Goal: Task Accomplishment & Management: Manage account settings

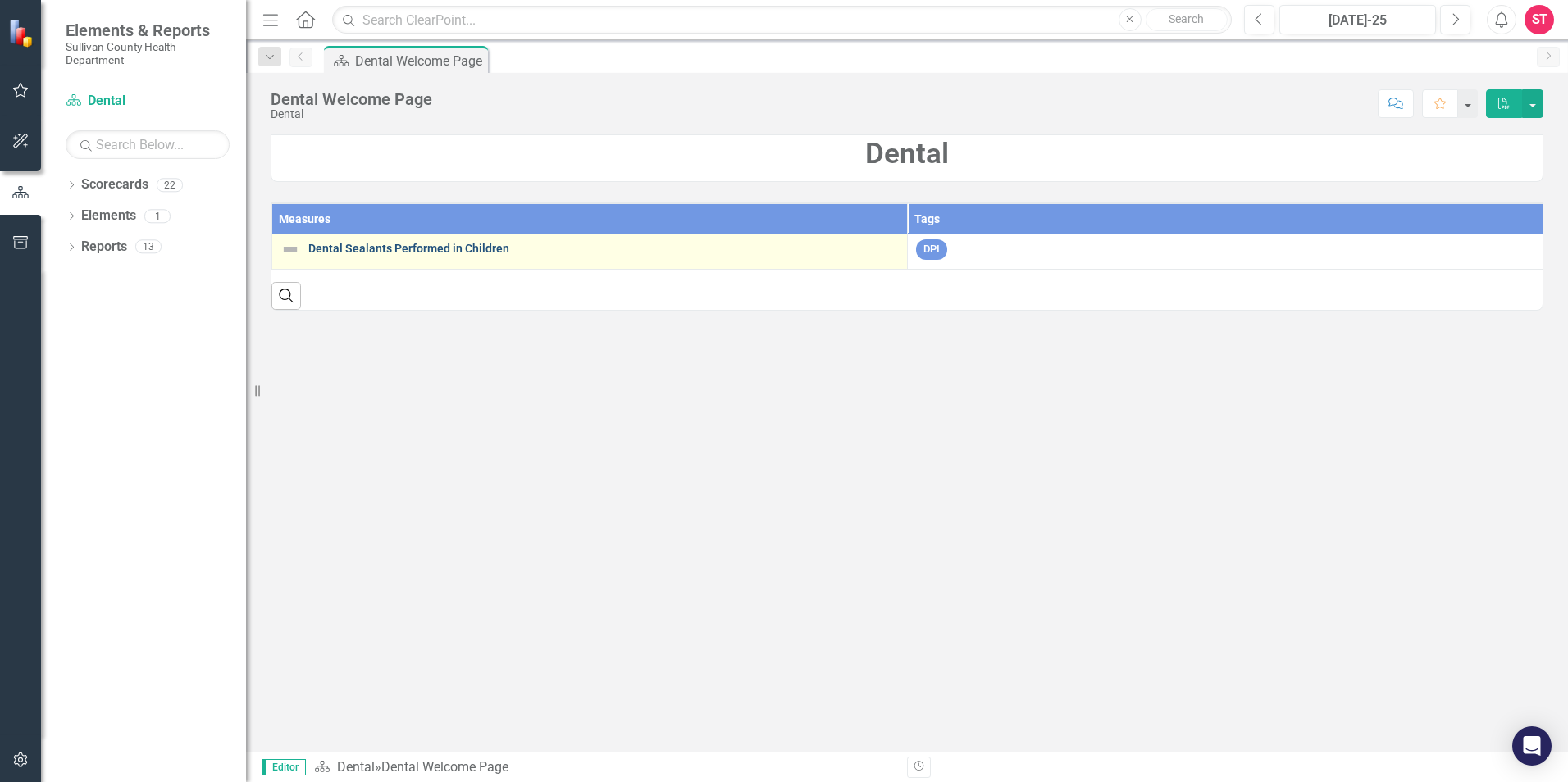
click at [398, 244] on link "Dental Sealants Performed in Children" at bounding box center [603, 249] width 591 height 13
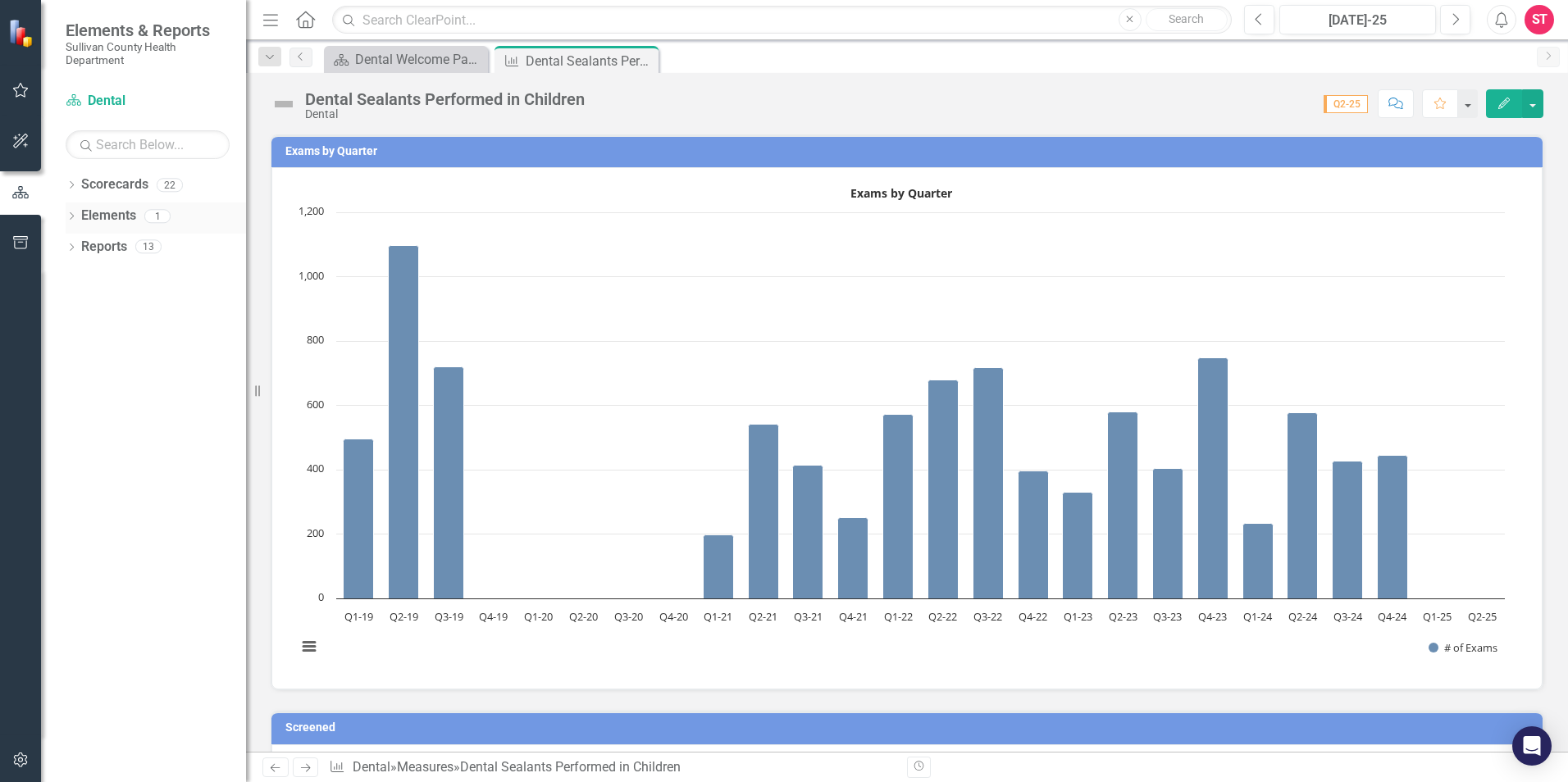
click at [118, 210] on link "Elements" at bounding box center [108, 216] width 55 height 18
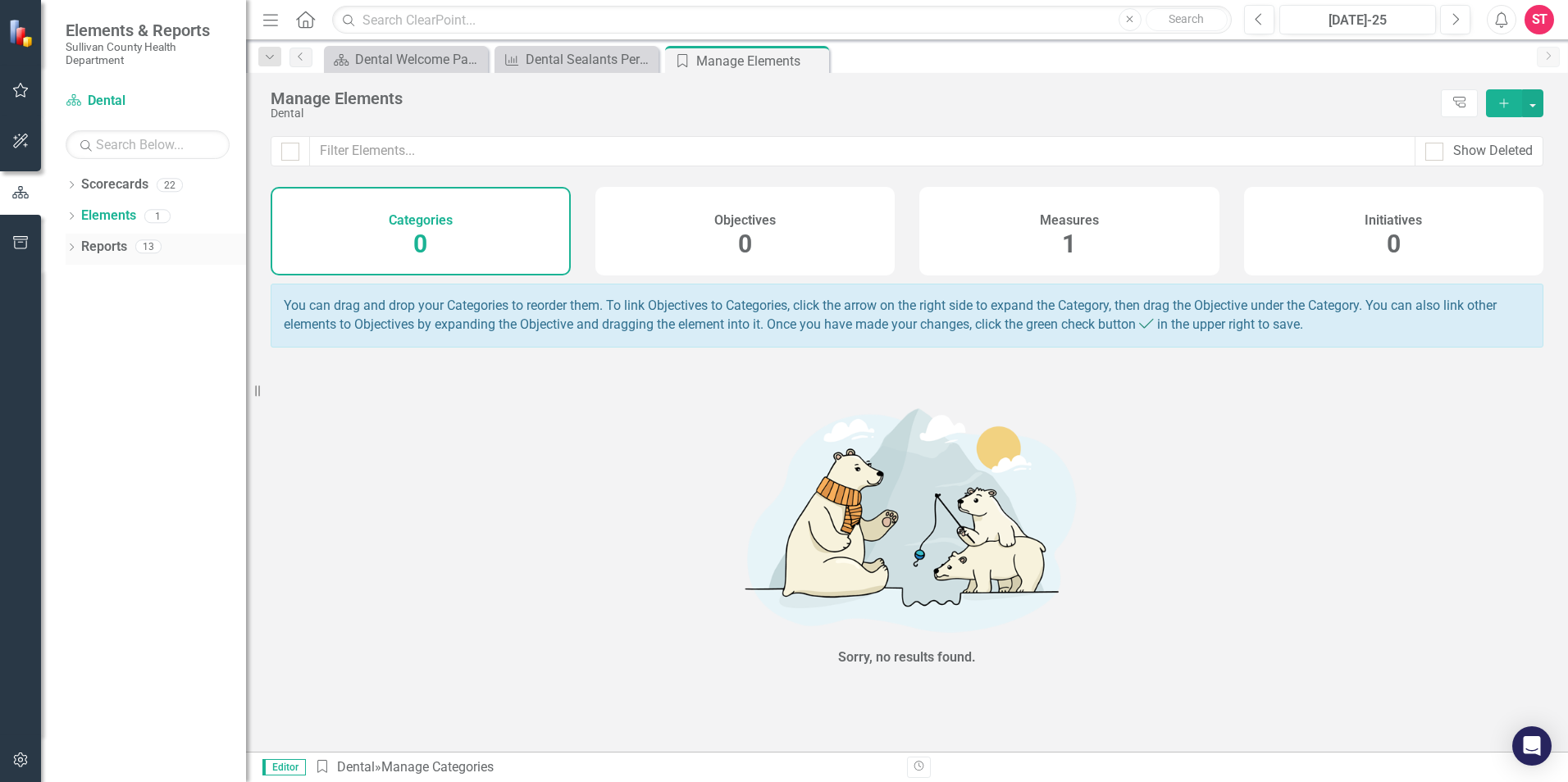
click at [114, 249] on link "Reports" at bounding box center [104, 247] width 46 height 18
click at [159, 247] on div "13" at bounding box center [148, 247] width 26 height 14
click at [117, 249] on link "Reports" at bounding box center [104, 247] width 46 height 18
drag, startPoint x: 117, startPoint y: 249, endPoint x: 110, endPoint y: 185, distance: 64.4
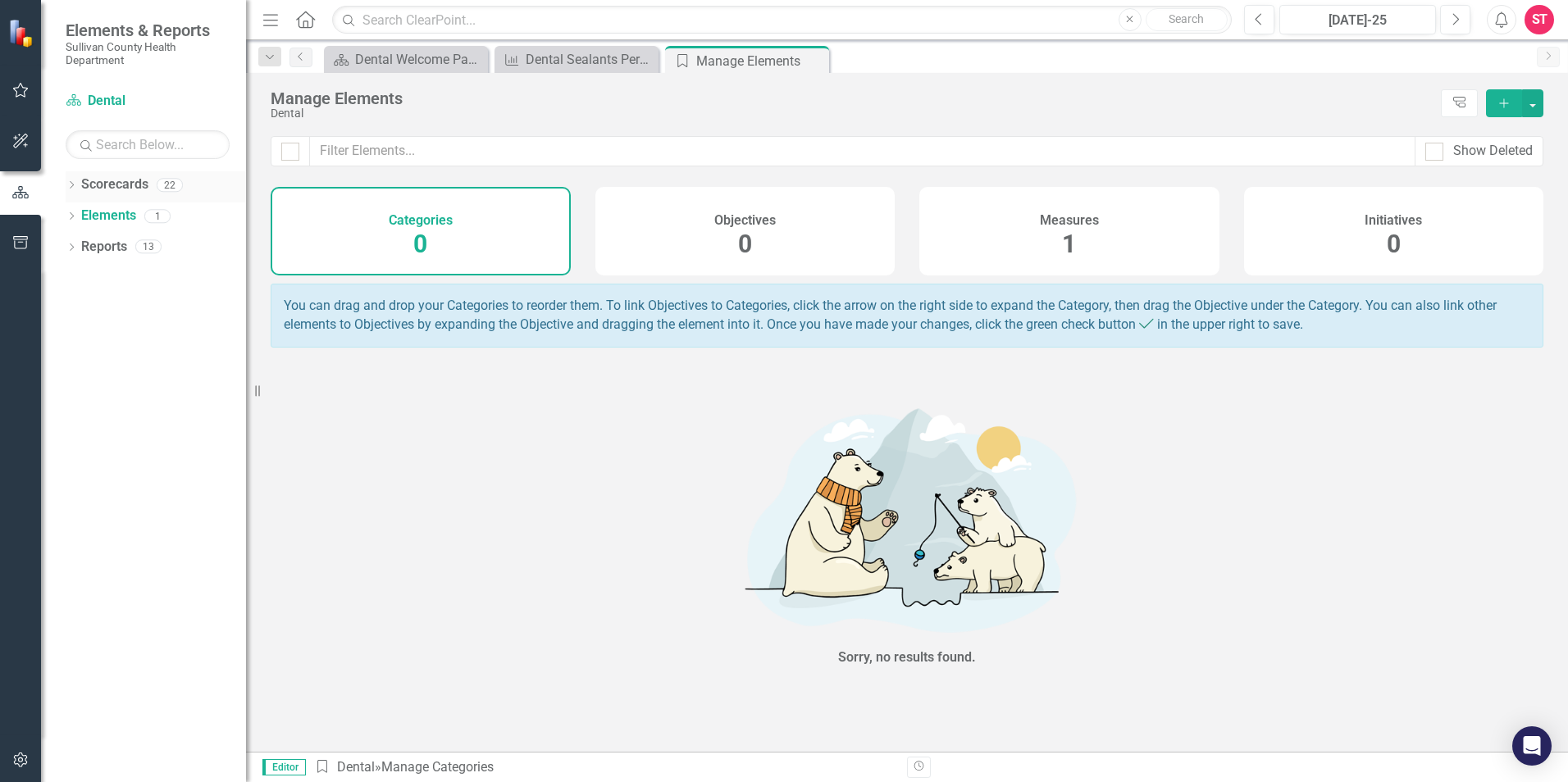
click at [110, 185] on link "Scorecards" at bounding box center [115, 185] width 67 height 18
drag, startPoint x: 110, startPoint y: 185, endPoint x: 165, endPoint y: 185, distance: 55.0
click at [165, 185] on div "22" at bounding box center [169, 185] width 26 height 14
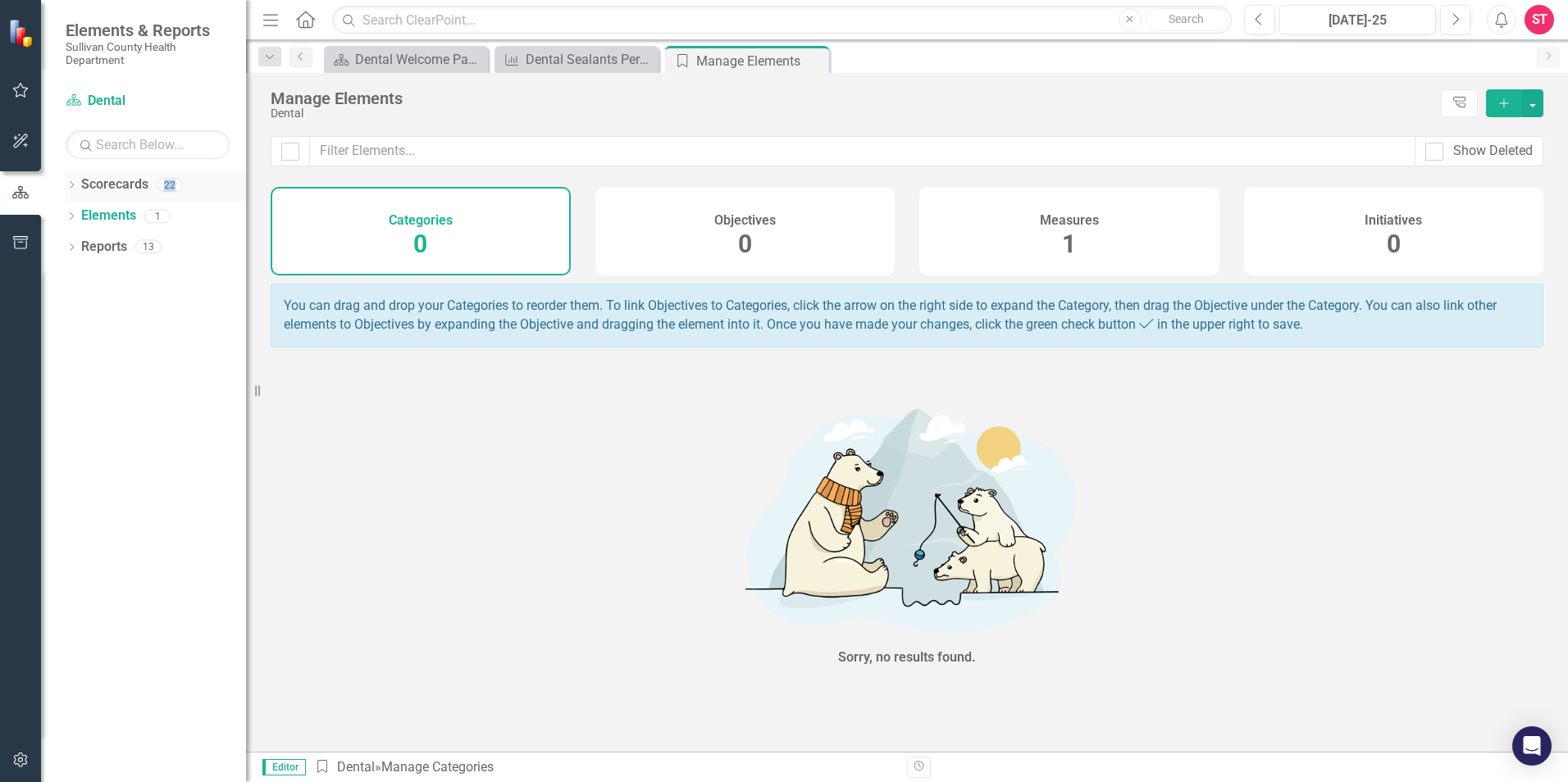
click at [167, 185] on div "22" at bounding box center [169, 185] width 26 height 14
drag, startPoint x: 167, startPoint y: 185, endPoint x: 117, endPoint y: 100, distance: 98.6
click at [117, 100] on link "Scorecard Dental" at bounding box center [147, 101] width 164 height 18
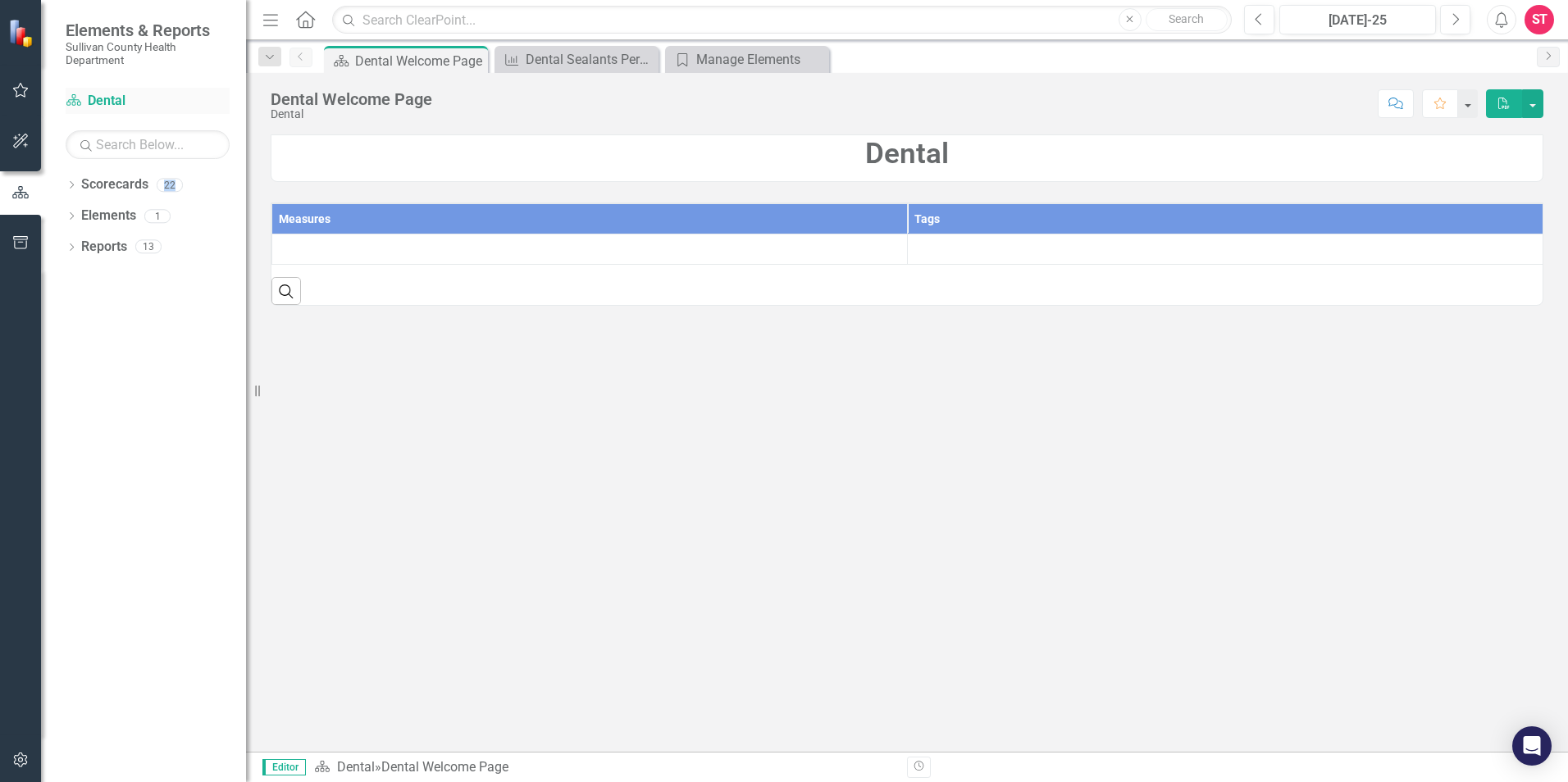
click at [117, 100] on link "Scorecard Dental" at bounding box center [147, 101] width 164 height 18
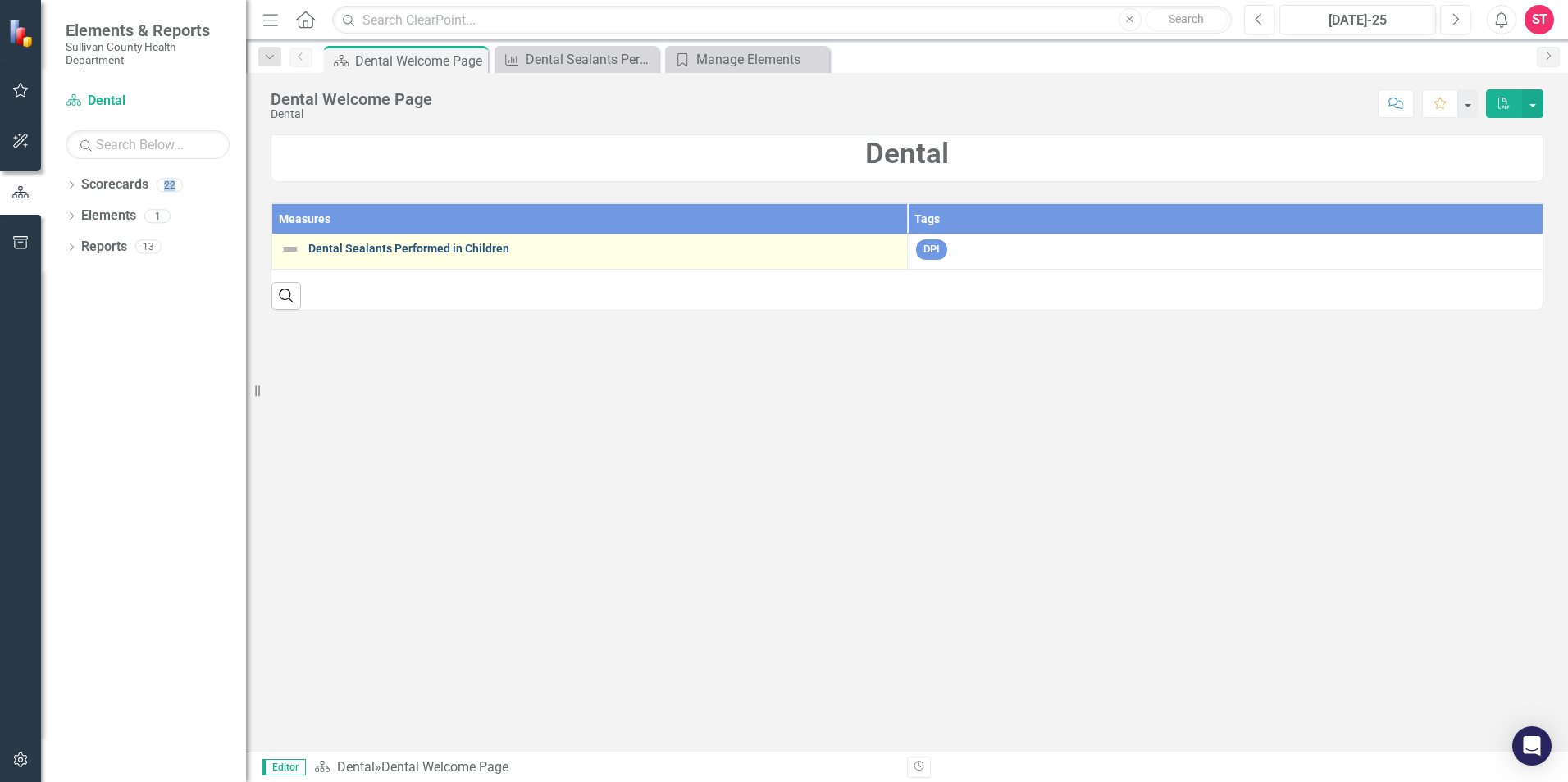
click at [417, 249] on link "Dental Sealants Performed in Children" at bounding box center [603, 249] width 591 height 13
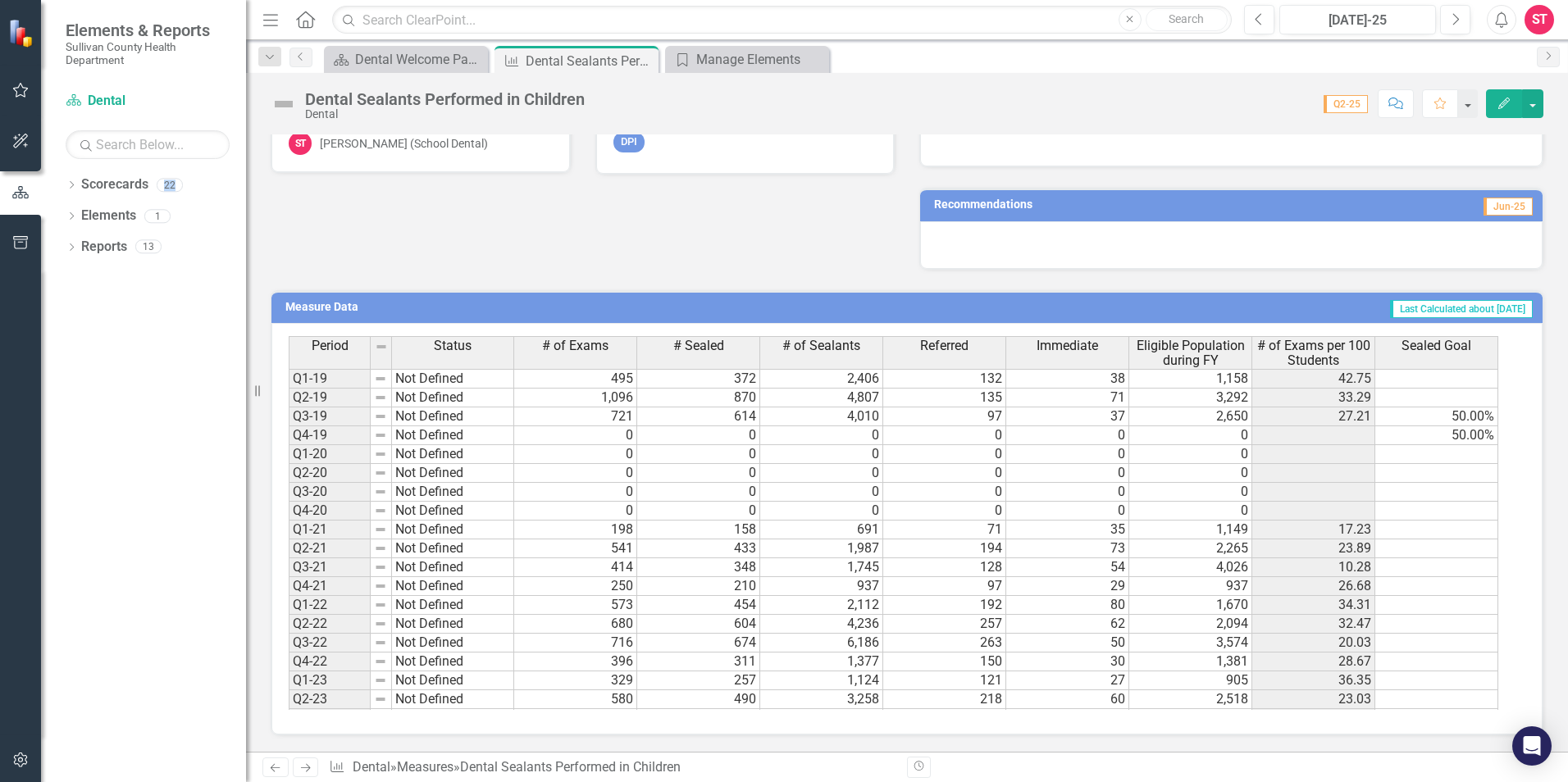
scroll to position [2686, 0]
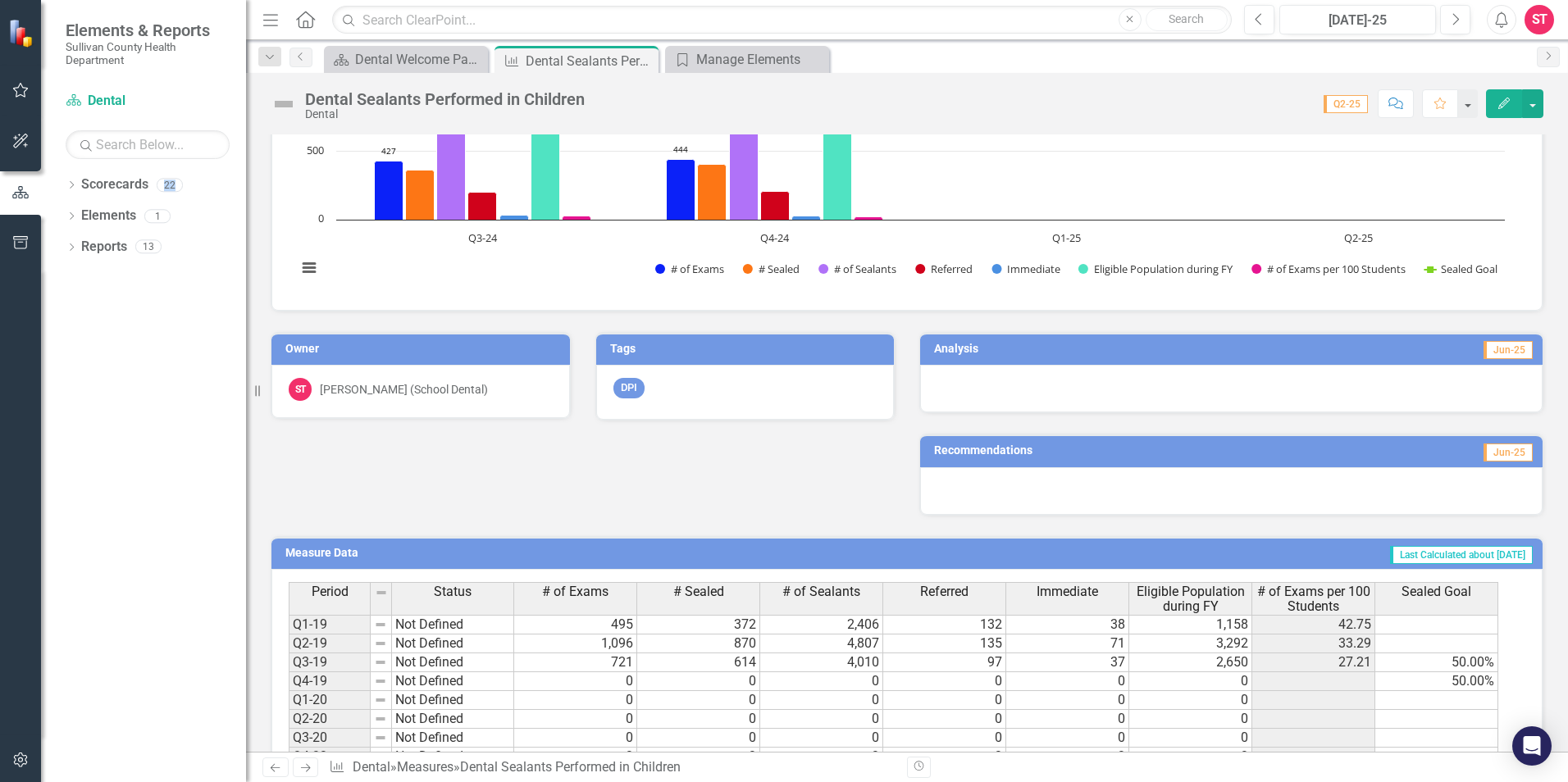
click at [1341, 401] on div at bounding box center [1231, 388] width 623 height 48
click at [1507, 352] on span "Jun-25" at bounding box center [1508, 349] width 50 height 18
click at [949, 345] on h3 "Analysis" at bounding box center [1074, 349] width 280 height 13
click at [983, 391] on div at bounding box center [1231, 388] width 623 height 48
click at [961, 449] on h3 "Recommendations" at bounding box center [1132, 450] width 396 height 13
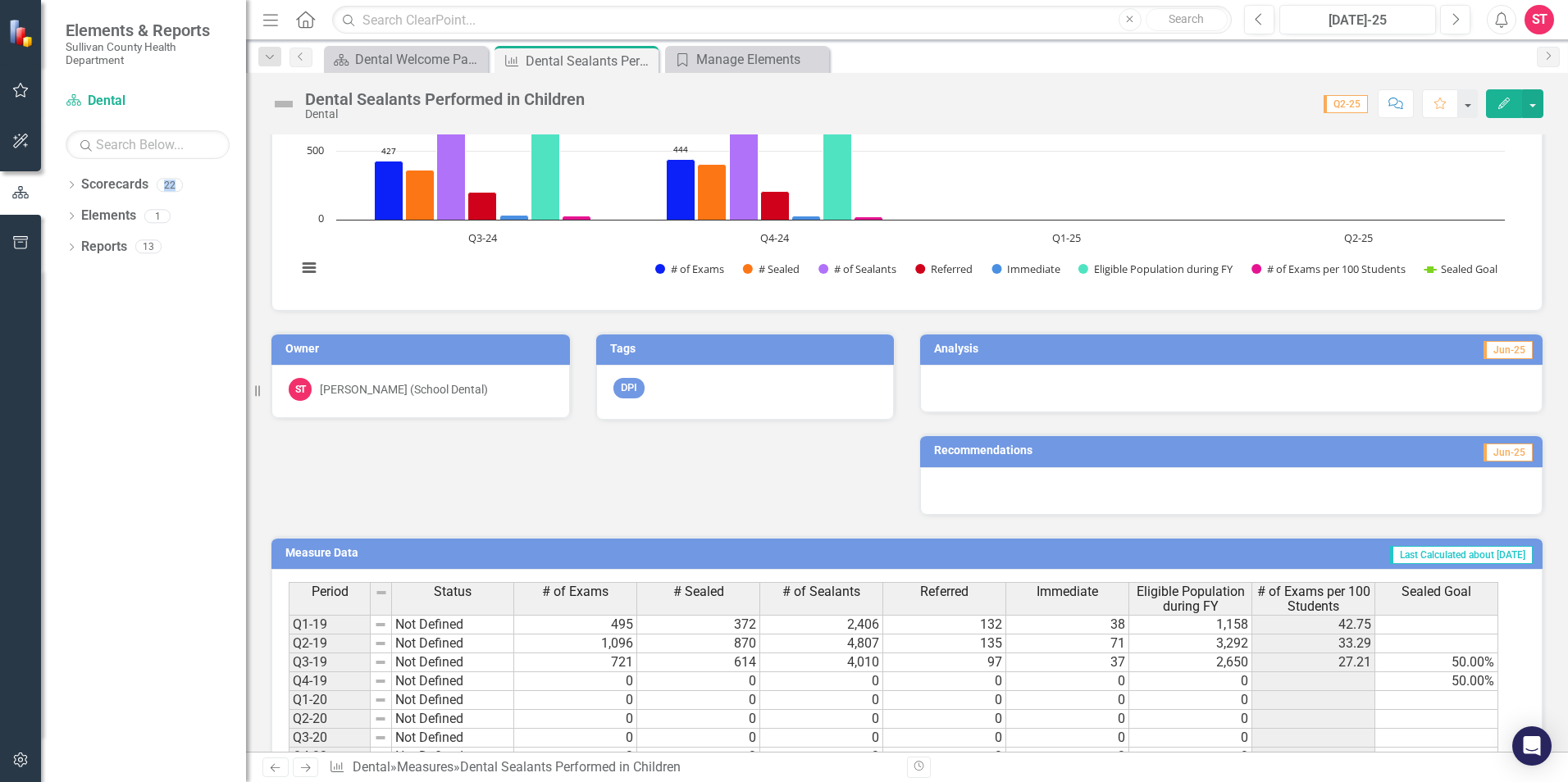
click at [962, 449] on h3 "Recommendations" at bounding box center [1132, 450] width 396 height 13
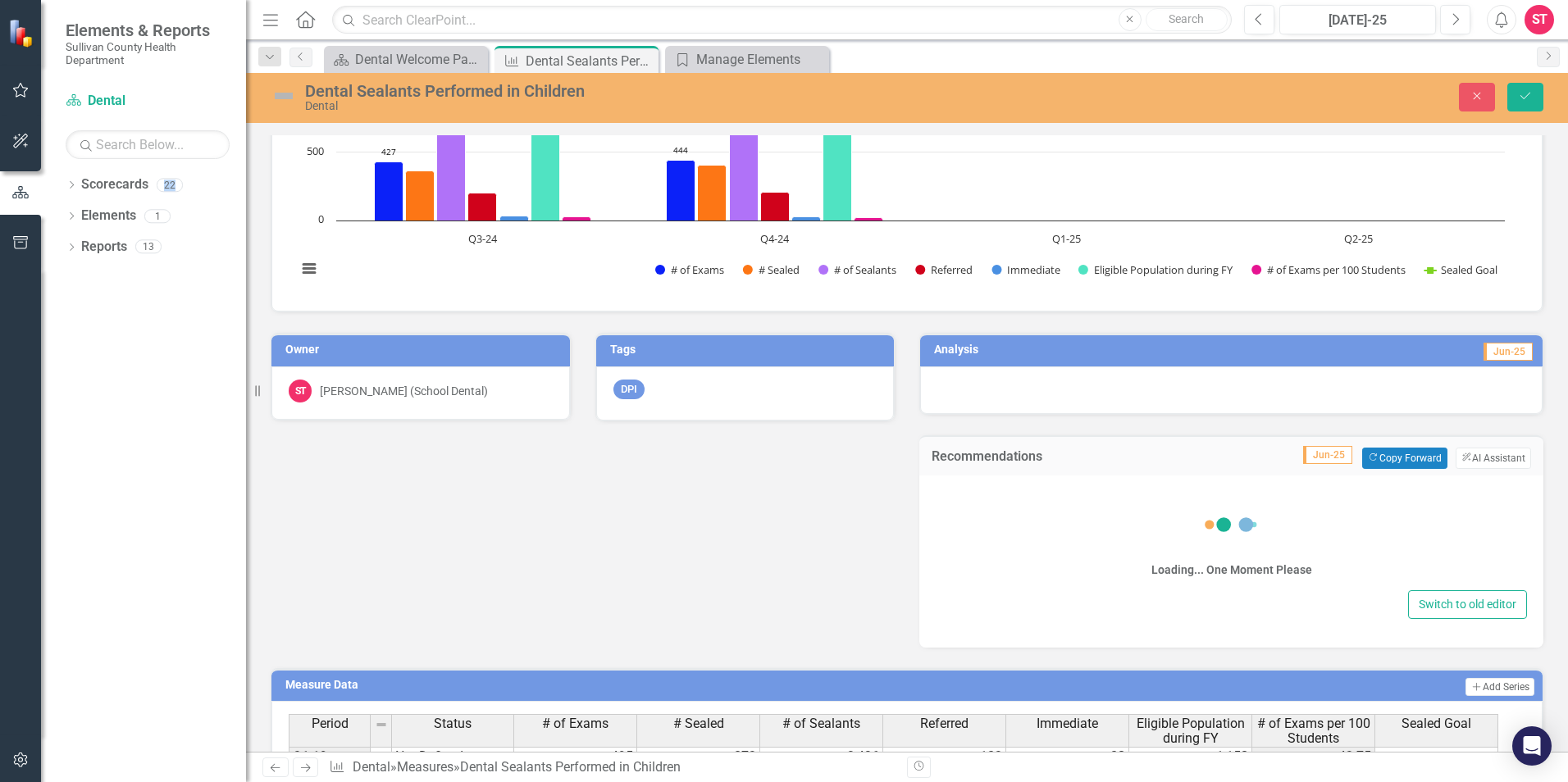
drag, startPoint x: 988, startPoint y: 473, endPoint x: 1000, endPoint y: 483, distance: 15.6
click at [1000, 483] on div "Loading... One Moment Please Switch to old editor" at bounding box center [1231, 561] width 624 height 172
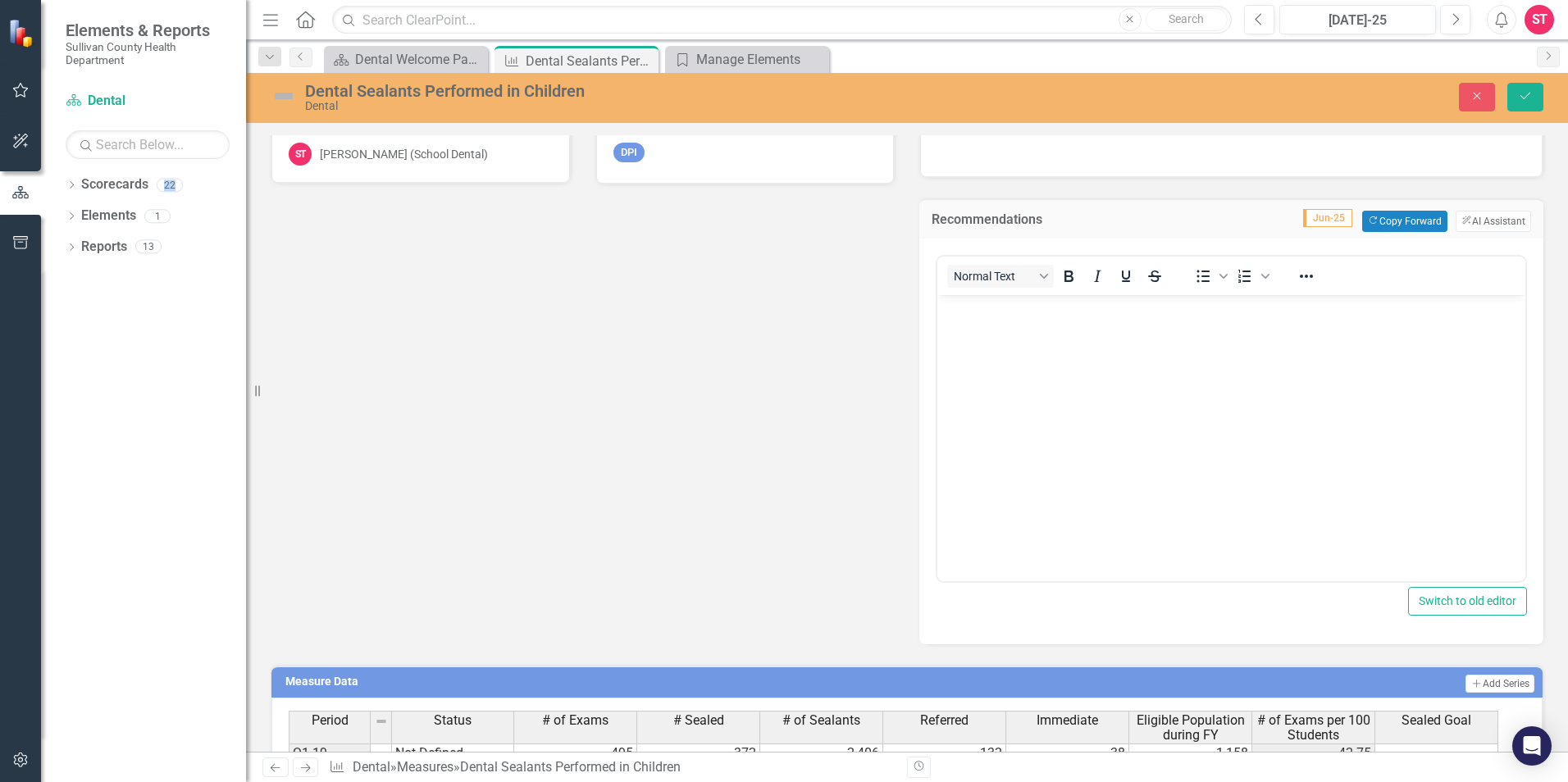
scroll to position [2931, 0]
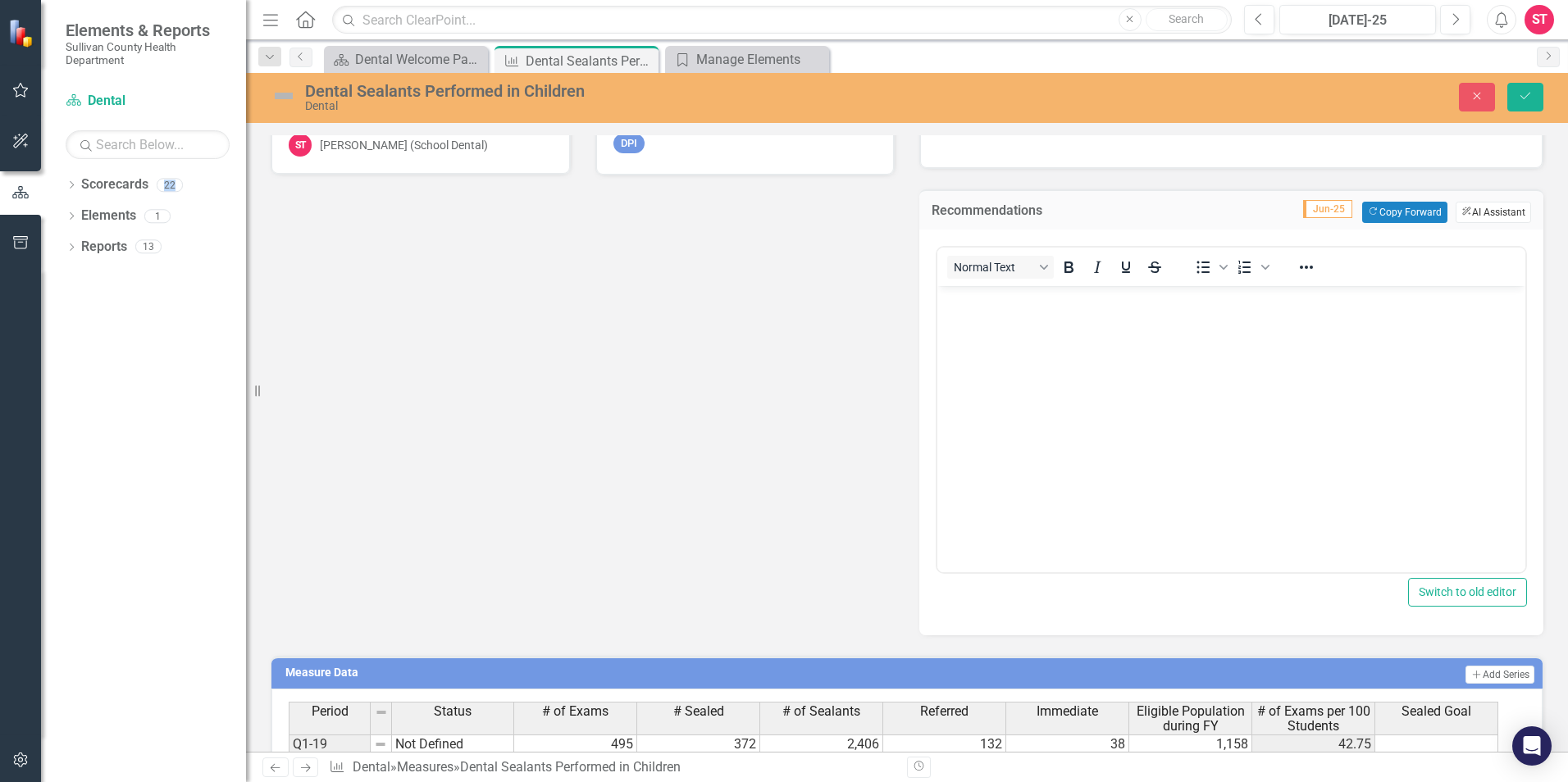
click at [1467, 212] on button "ClearPoint AI AI Assistant" at bounding box center [1493, 212] width 76 height 21
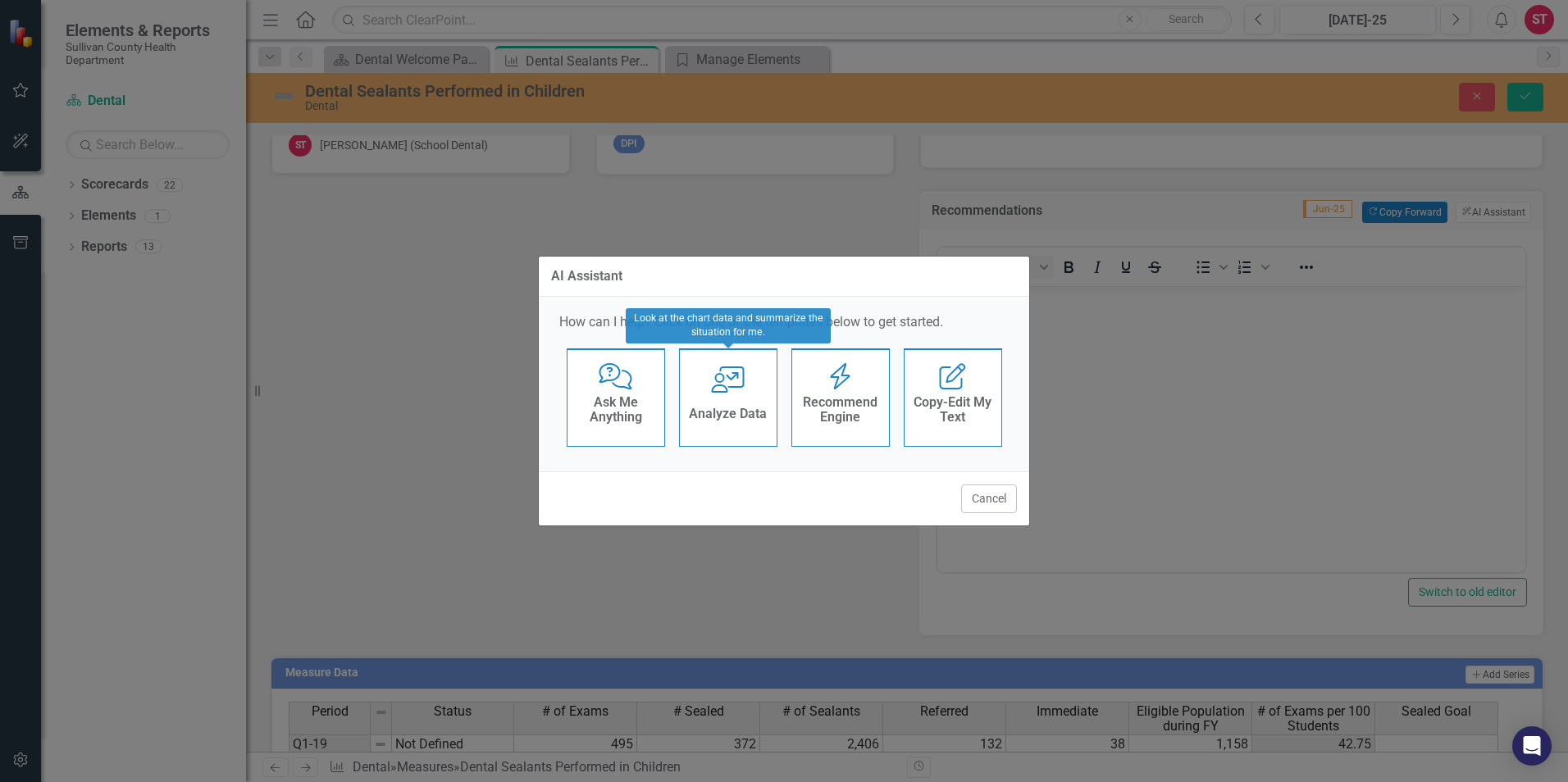
click at [724, 395] on div "User with Chart Analyze Data" at bounding box center [728, 397] width 98 height 98
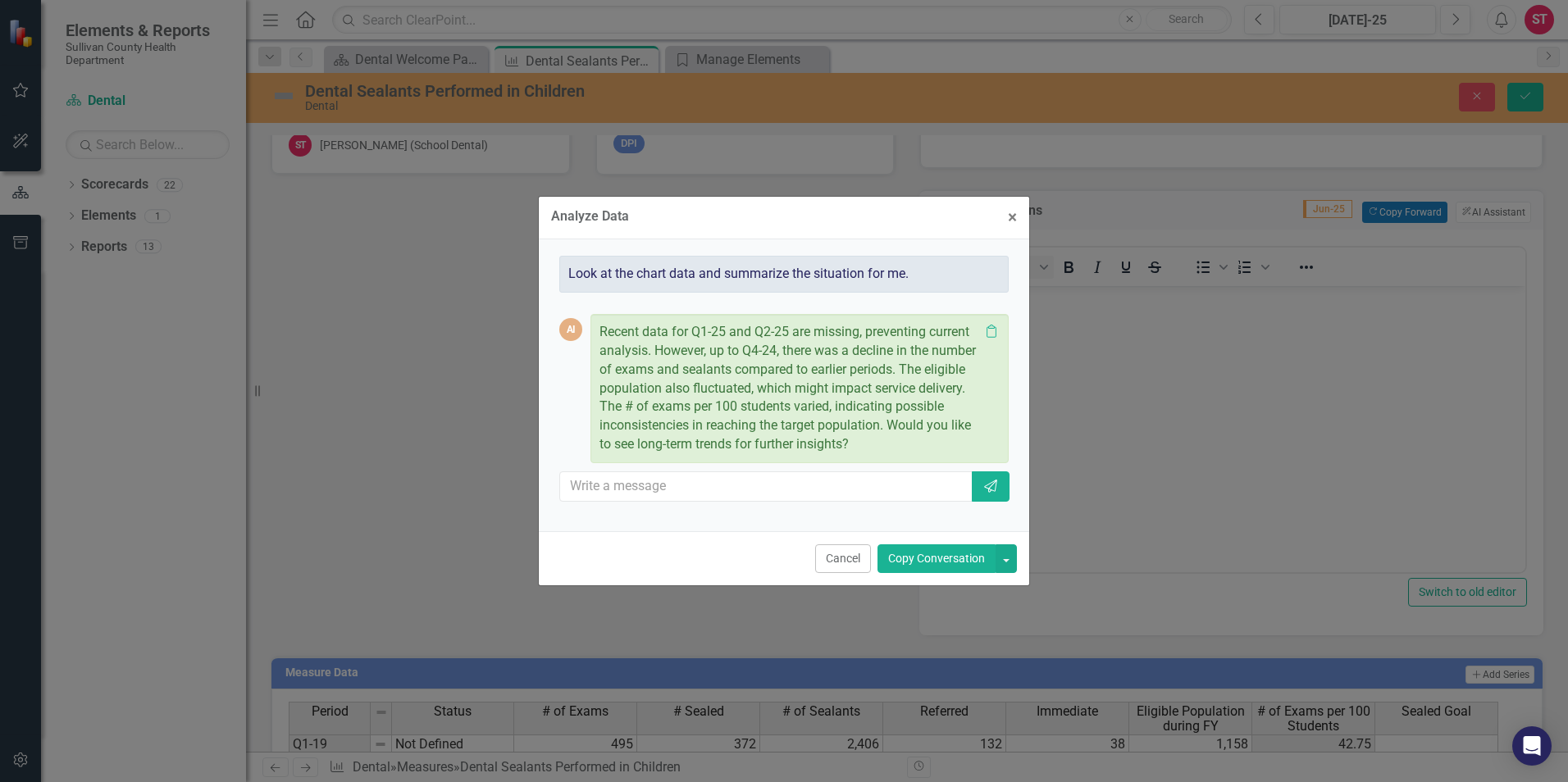
click at [937, 559] on button "Copy Conversation" at bounding box center [936, 559] width 118 height 29
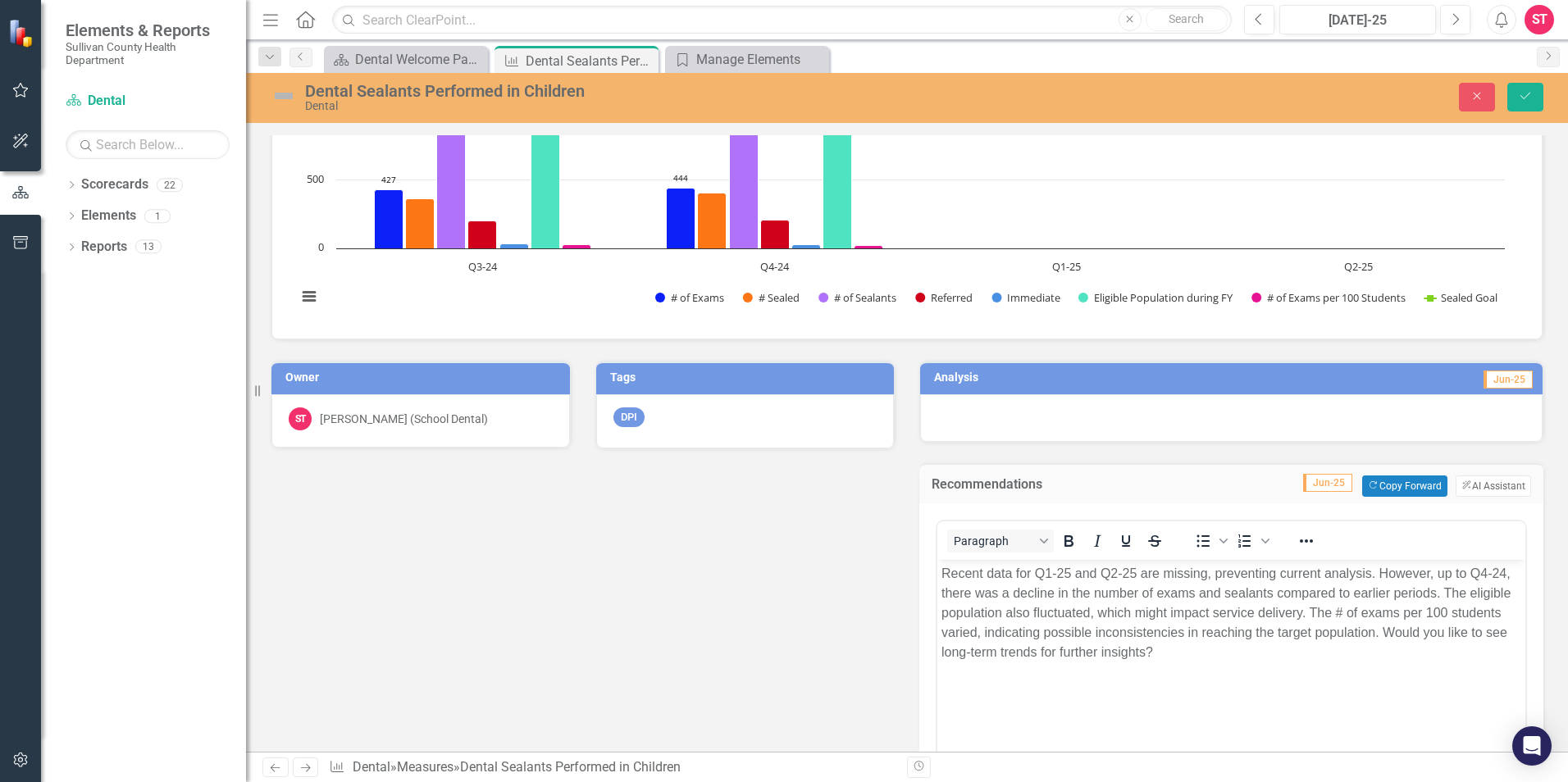
scroll to position [2686, 0]
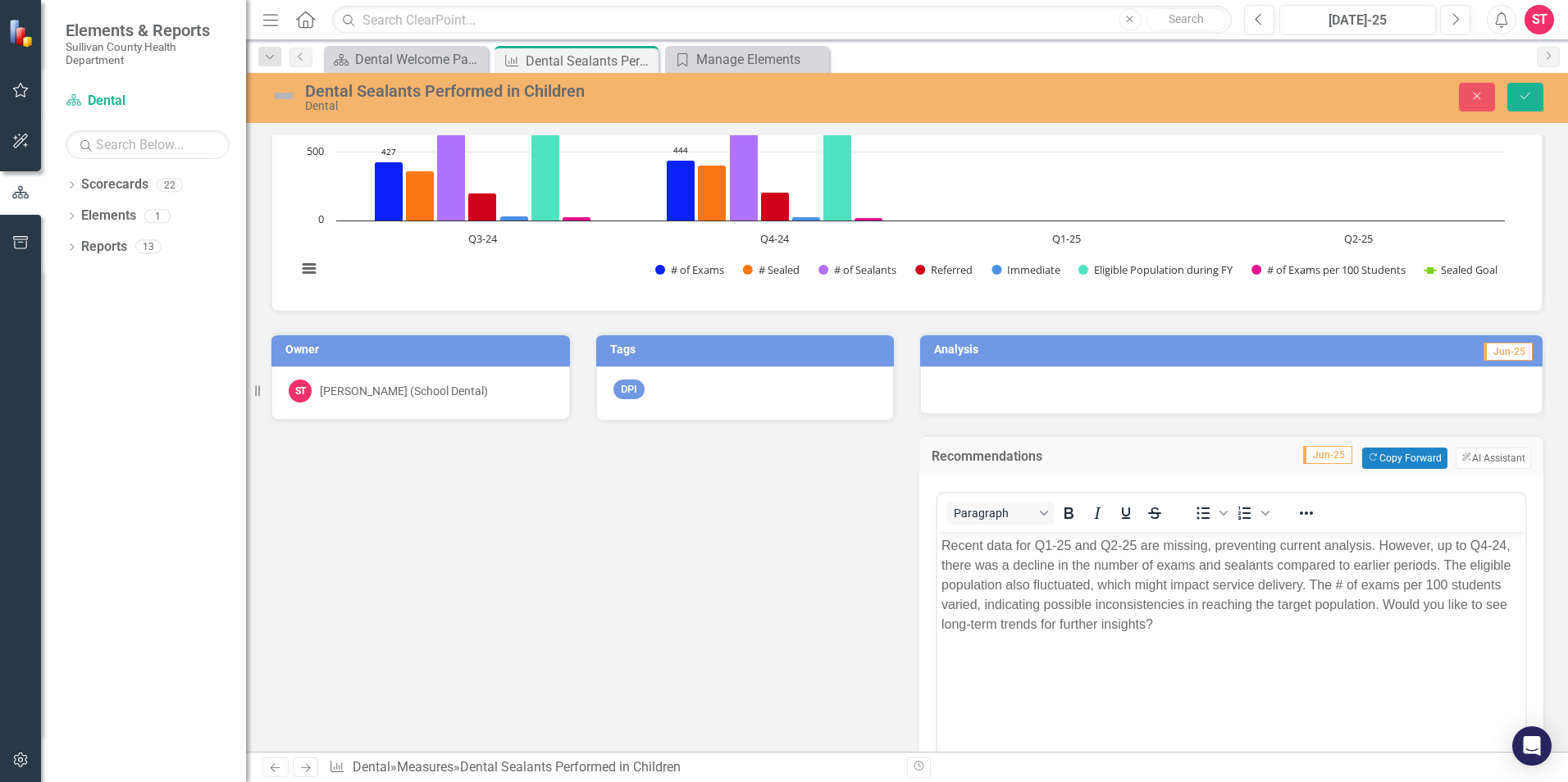
click at [1308, 454] on span "Jun-25" at bounding box center [1328, 454] width 50 height 18
click at [1494, 350] on span "Jun-25" at bounding box center [1508, 351] width 50 height 18
click at [1249, 391] on div at bounding box center [1231, 390] width 623 height 48
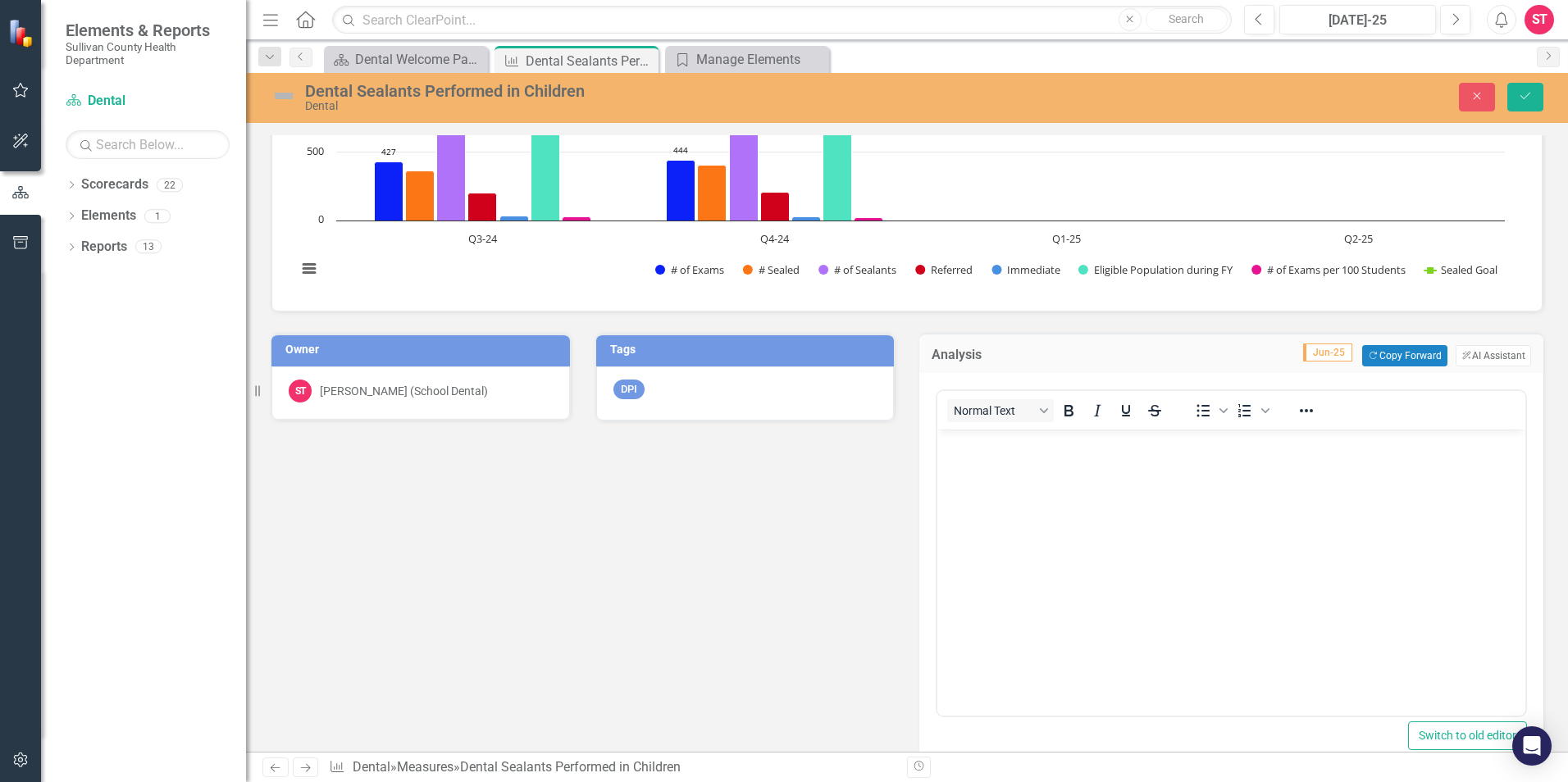
scroll to position [0, 0]
click at [1507, 354] on button "ClearPoint AI AI Assistant" at bounding box center [1493, 355] width 76 height 21
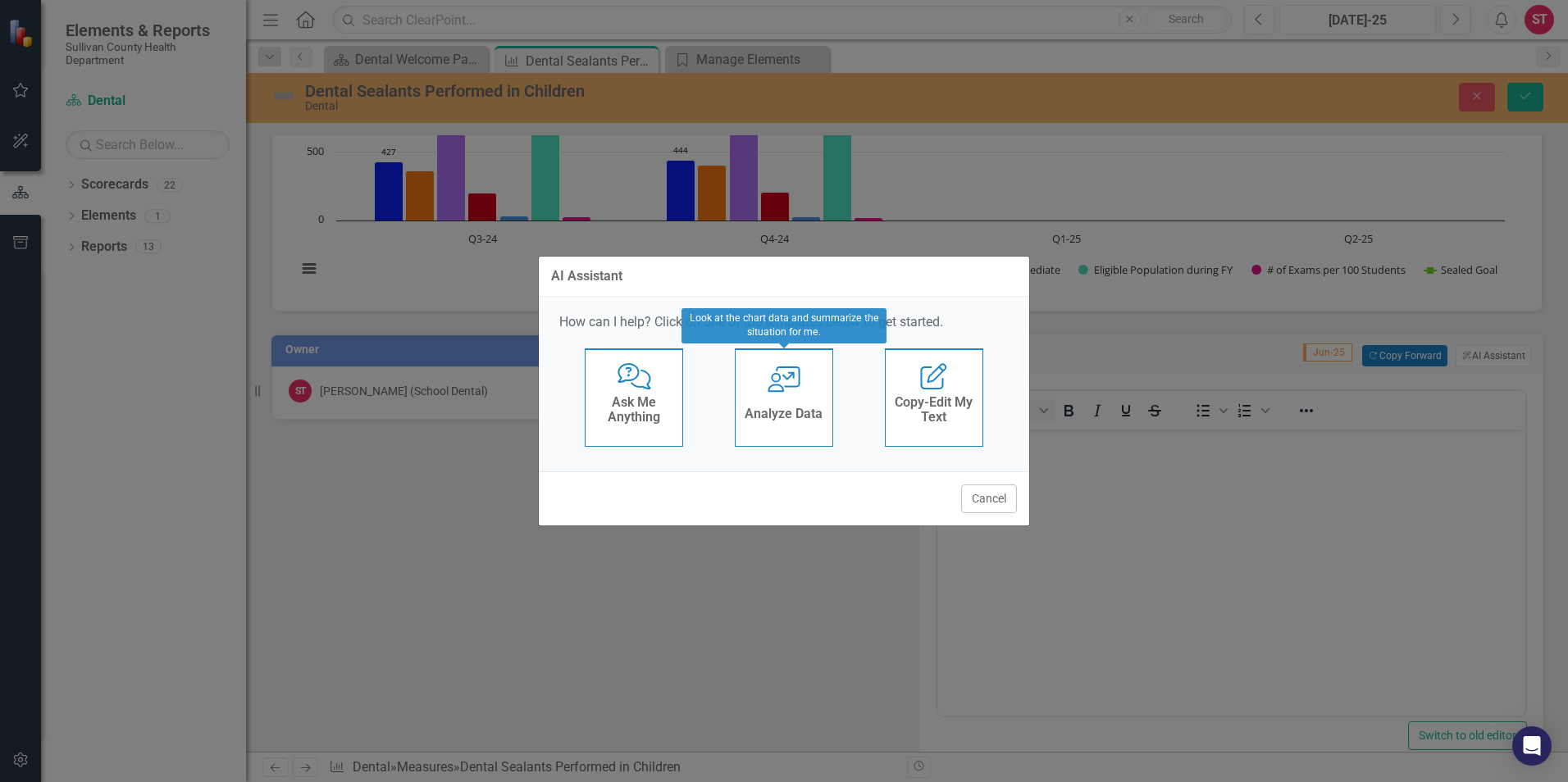
click at [806, 407] on h4 "Analyze Data" at bounding box center [783, 414] width 78 height 15
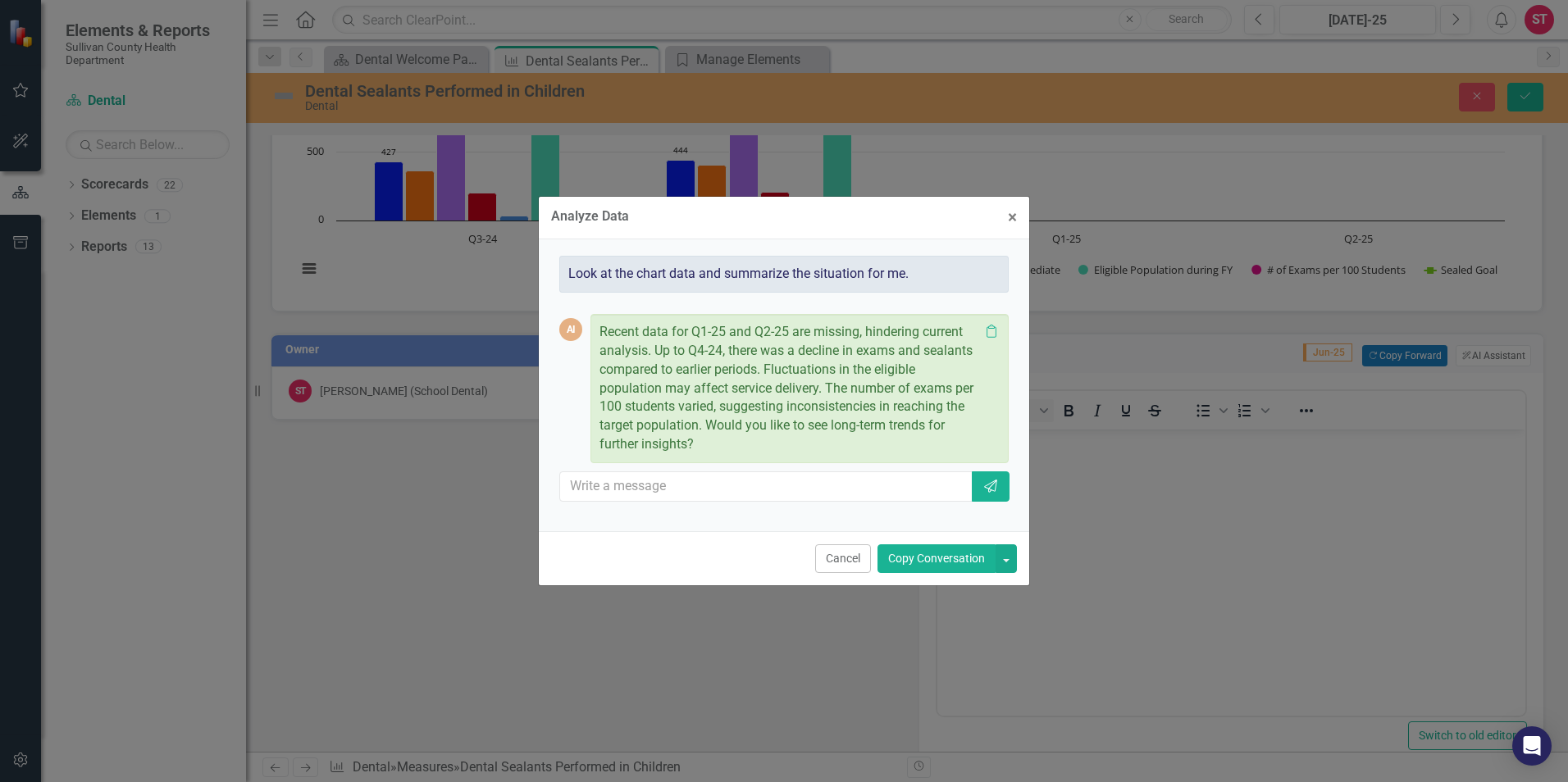
click at [715, 444] on p "Recent data for Q1-25 and Q2-25 are missing, hindering current analysis. Up to …" at bounding box center [789, 389] width 380 height 131
drag, startPoint x: 932, startPoint y: 556, endPoint x: 124, endPoint y: 177, distance: 892.5
click at [932, 556] on button "Copy Conversation" at bounding box center [936, 559] width 118 height 29
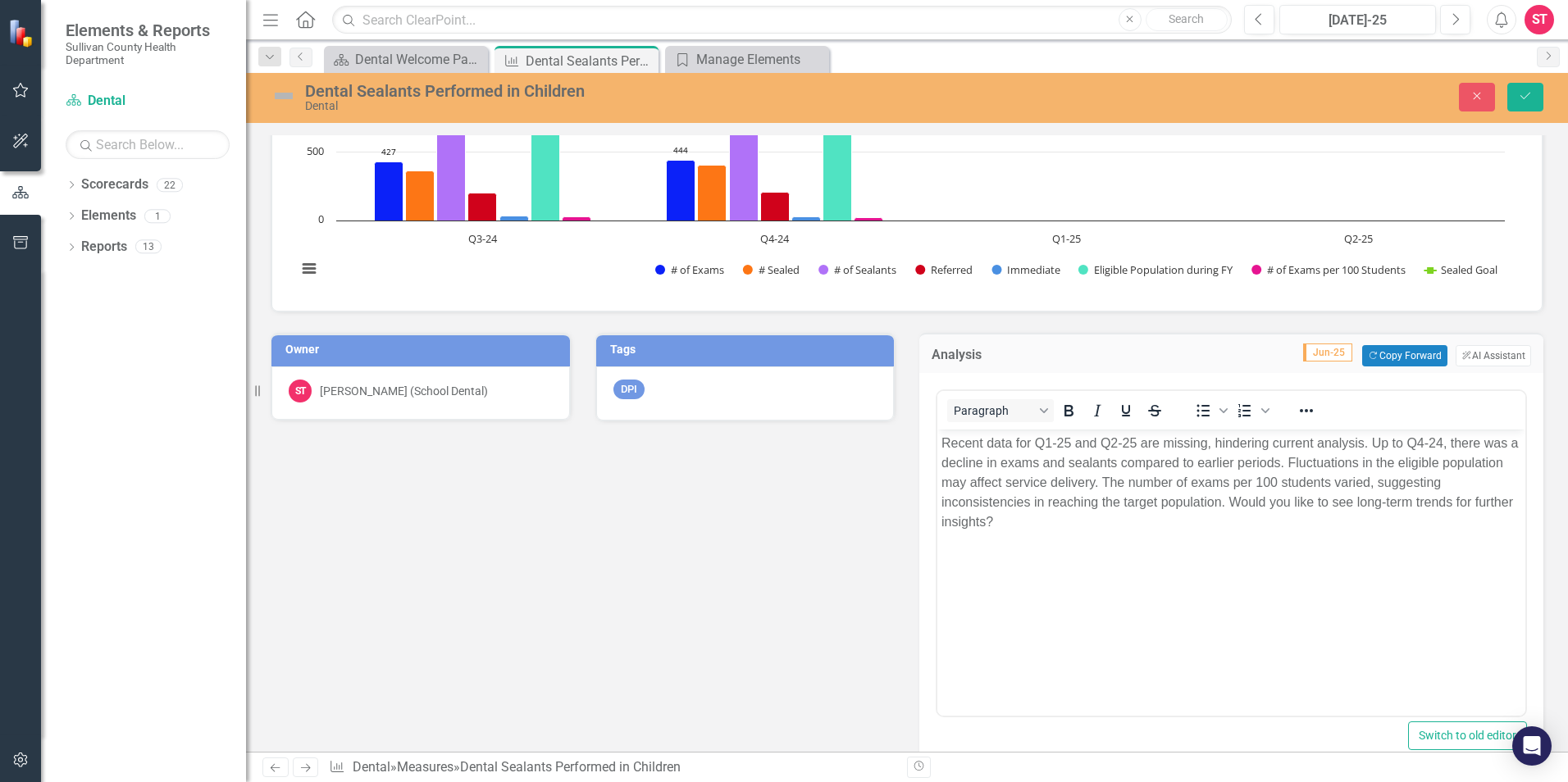
drag, startPoint x: 1008, startPoint y: 524, endPoint x: 1036, endPoint y: 535, distance: 30.1
click at [1014, 529] on p "Recent data for Q1-25 and Q2-25 are missing, hindering current analysis. Up to …" at bounding box center [1232, 482] width 580 height 98
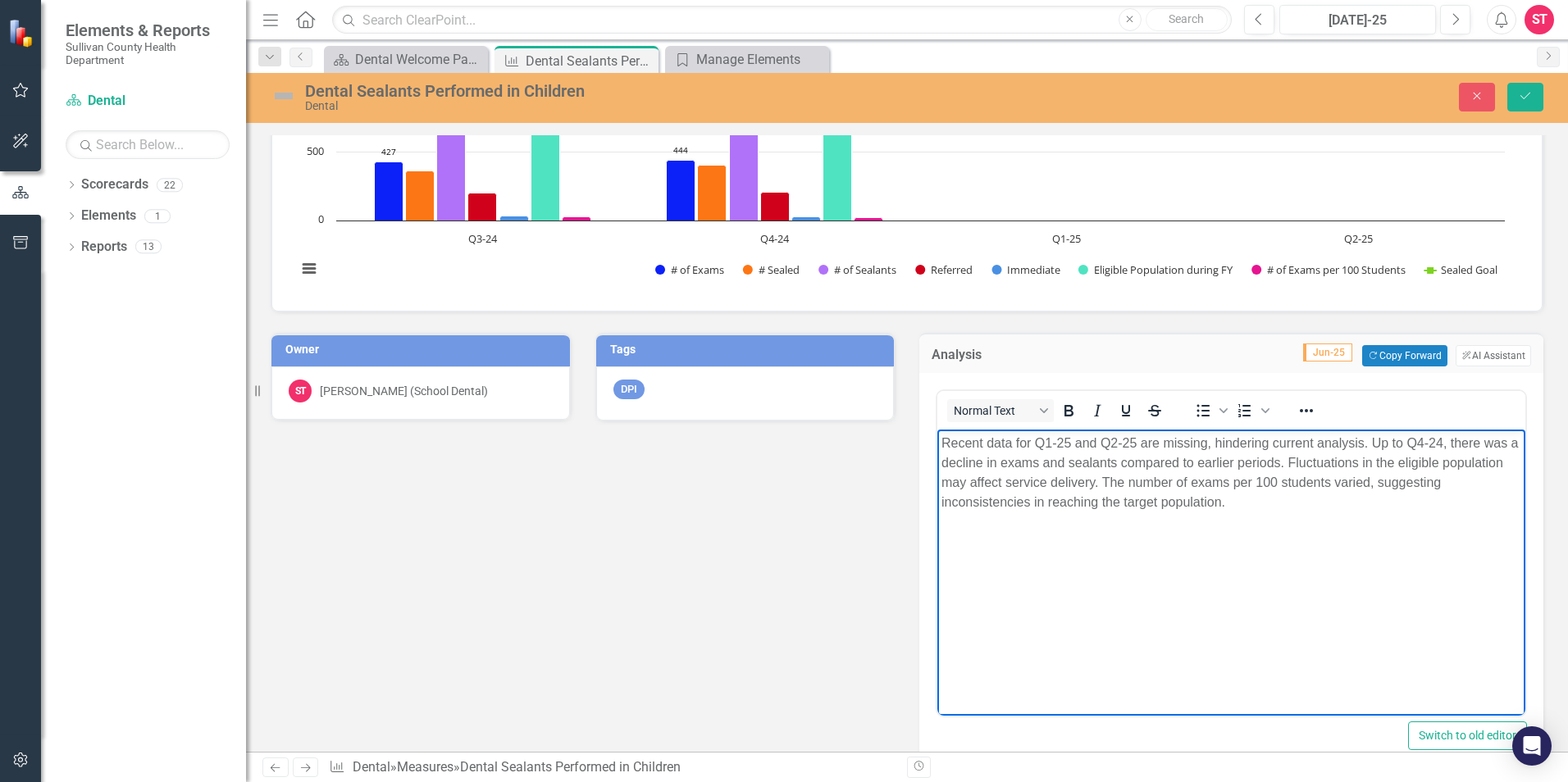
click at [762, 571] on div "Owner [PERSON_NAME] (School Dental) Tags DPI Analysis Jun-25 Copy Forward Copy …" at bounding box center [907, 779] width 1297 height 933
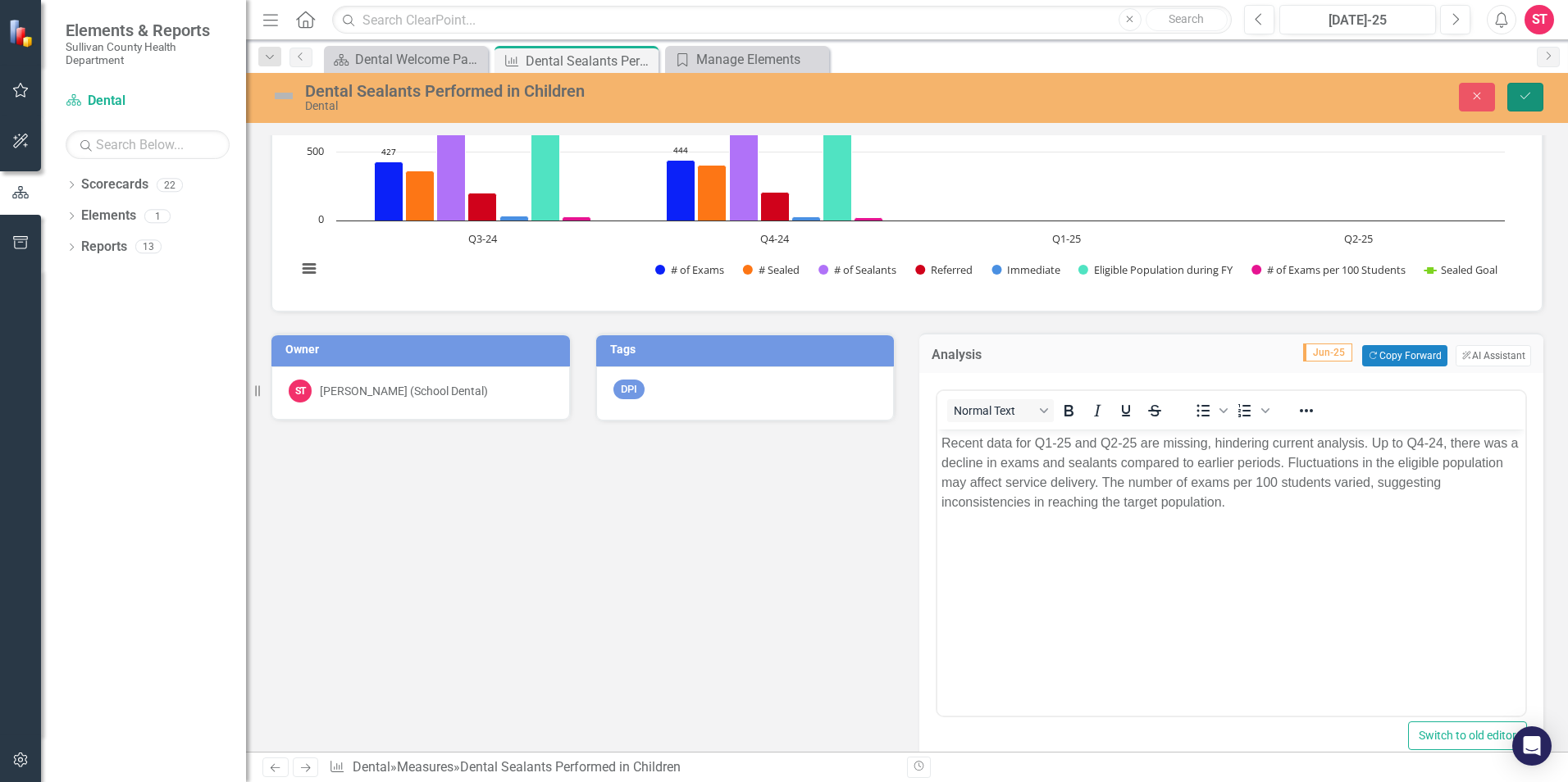
click at [1521, 91] on icon "Save" at bounding box center [1526, 96] width 15 height 12
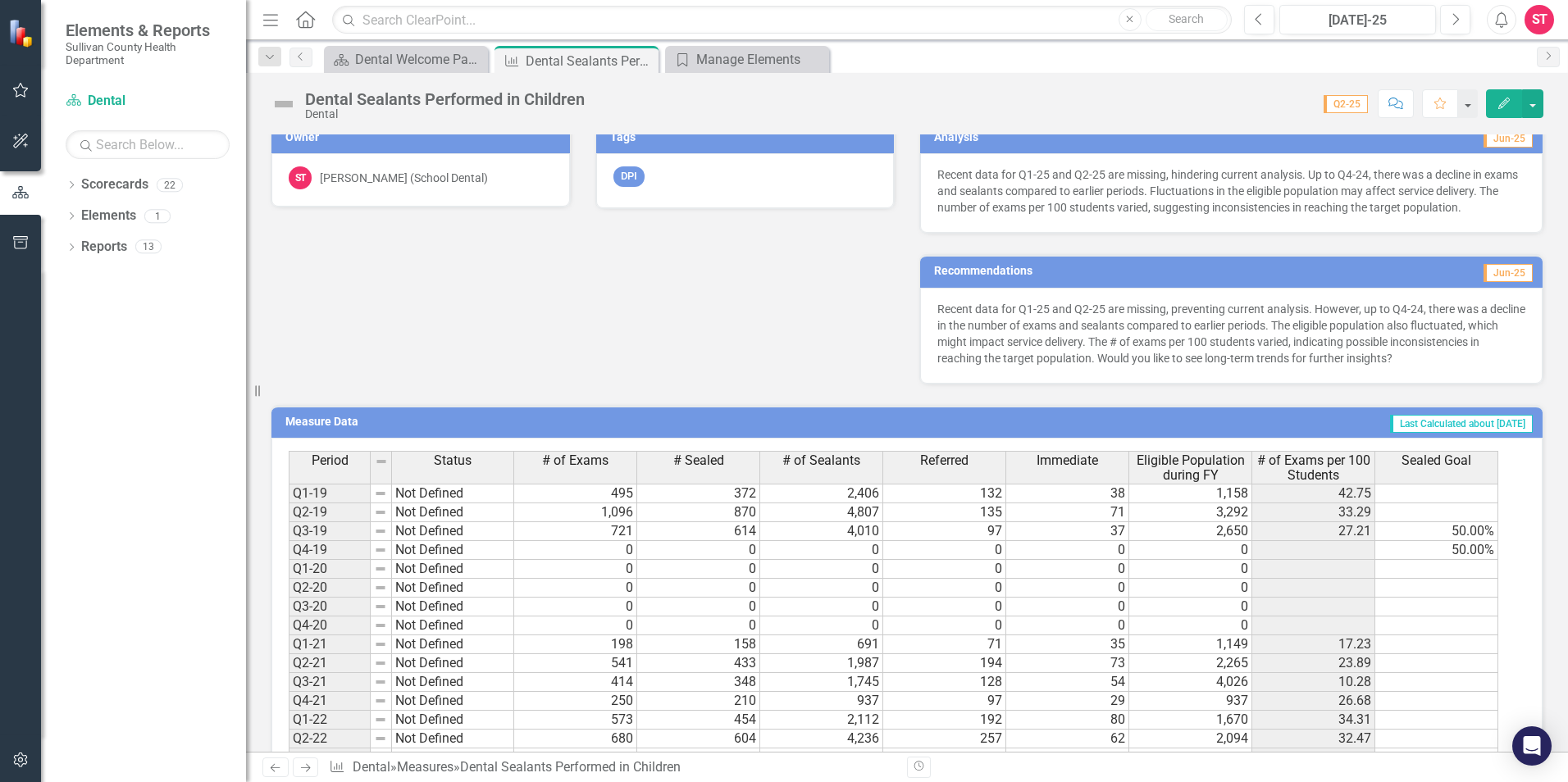
scroll to position [2869, 0]
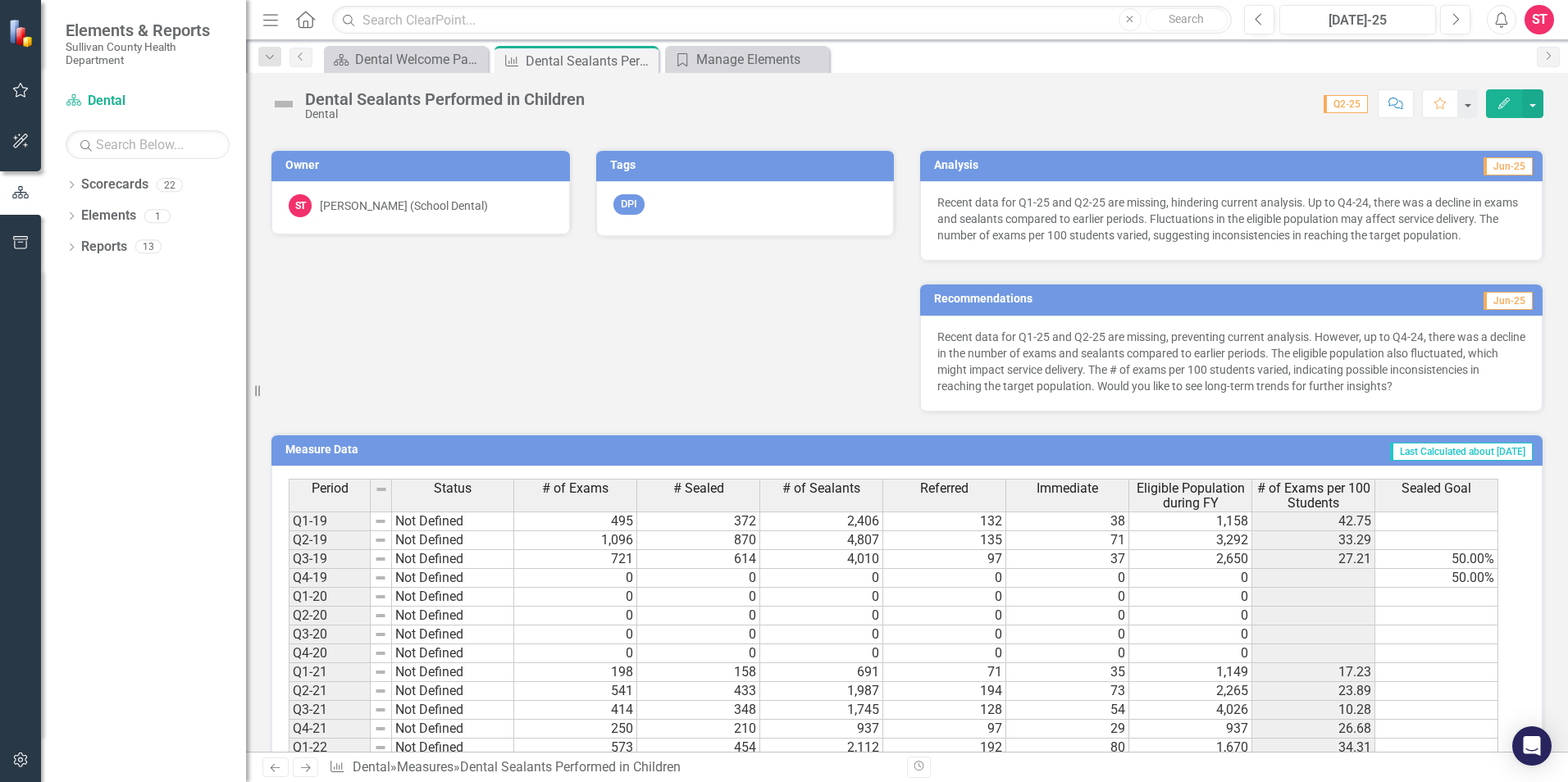
click at [1420, 394] on p "Recent data for Q1-25 and Q2-25 are missing, preventing current analysis. Howev…" at bounding box center [1232, 361] width 588 height 66
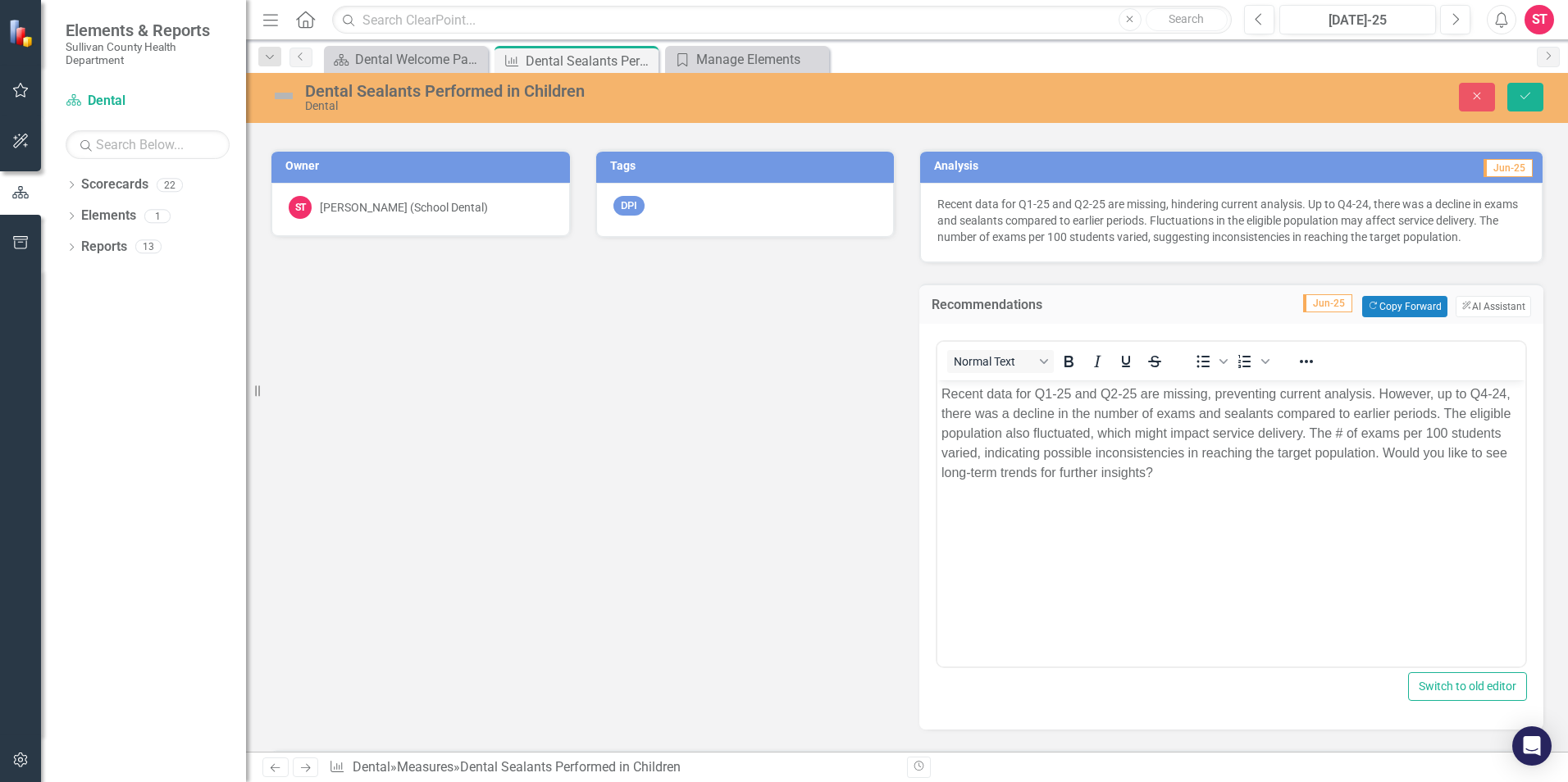
scroll to position [0, 0]
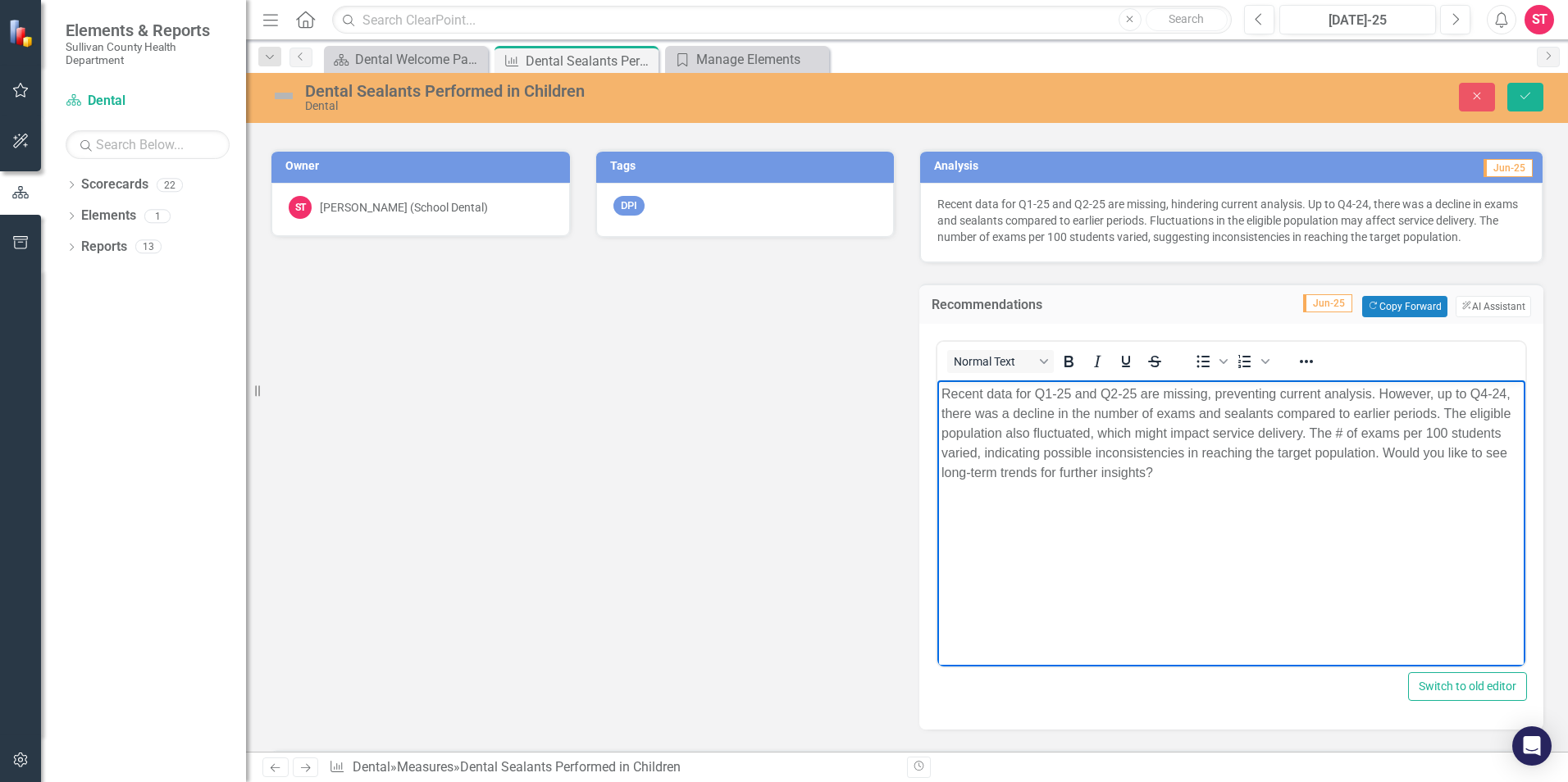
drag, startPoint x: 1165, startPoint y: 470, endPoint x: 1177, endPoint y: 479, distance: 15.0
click at [1165, 470] on p "Recent data for Q1-25 and Q2-25 are missing, preventing current analysis. Howev…" at bounding box center [1232, 433] width 580 height 98
click at [1518, 97] on button "Save" at bounding box center [1525, 97] width 36 height 29
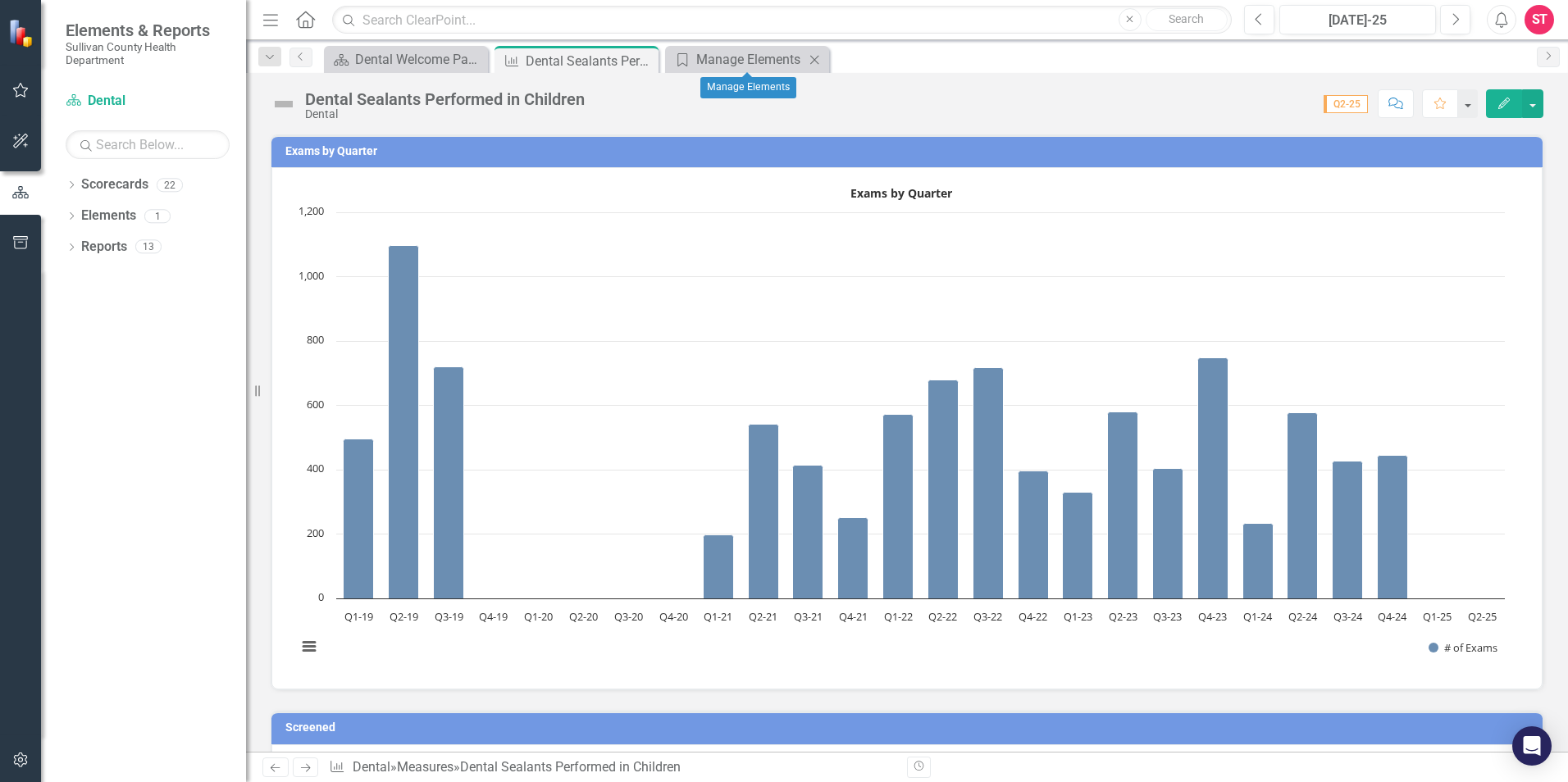
click at [814, 55] on icon "Close" at bounding box center [814, 60] width 17 height 13
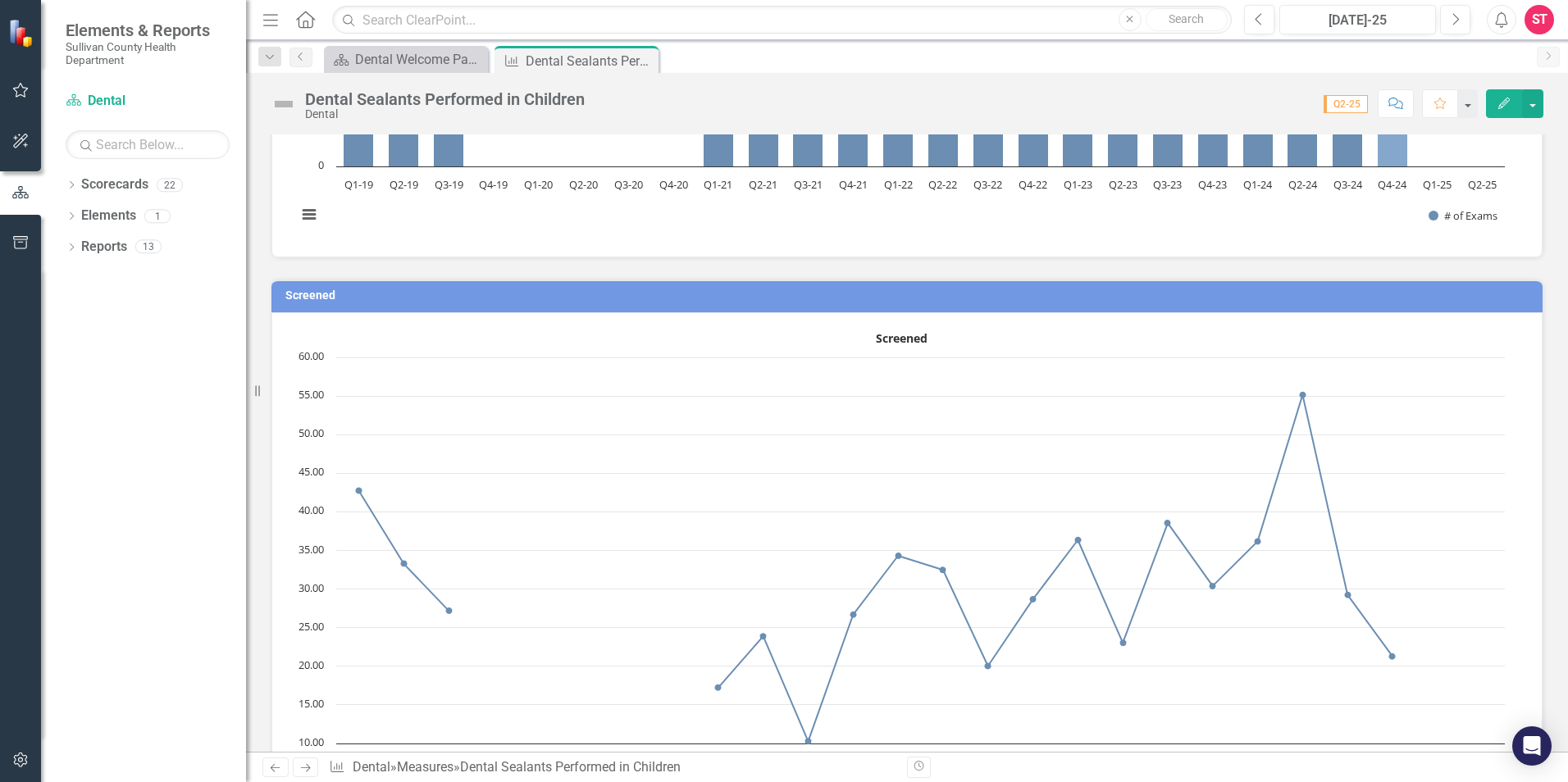
scroll to position [574, 0]
